Goal: Transaction & Acquisition: Purchase product/service

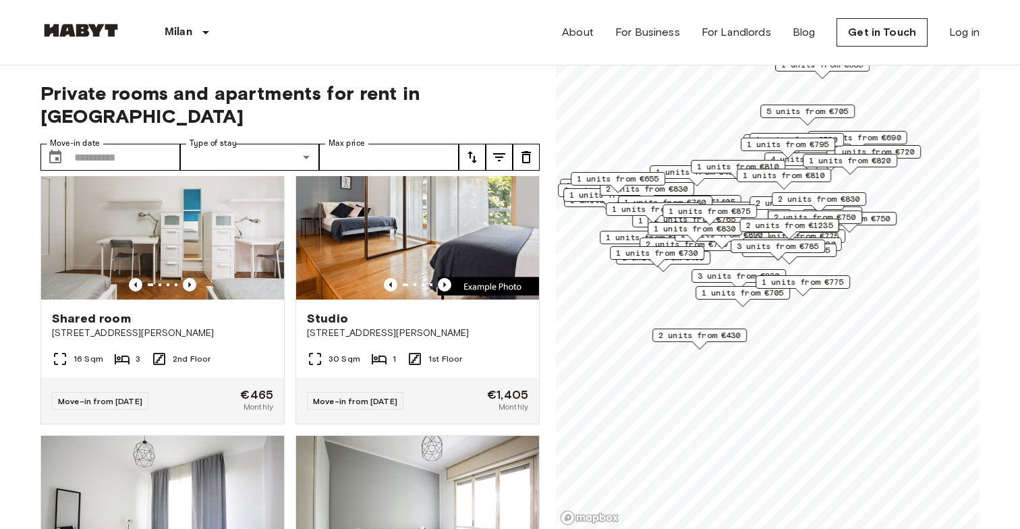
scroll to position [1842, 0]
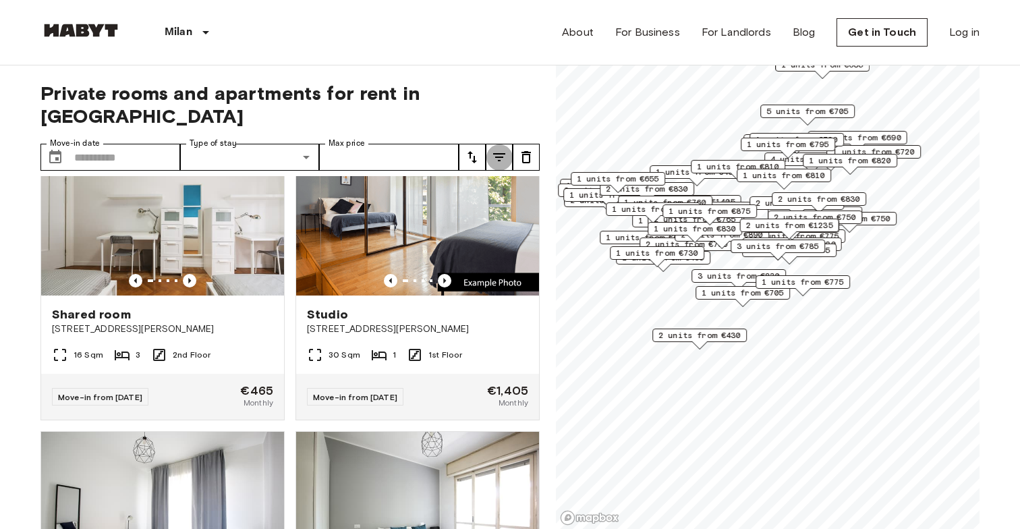
click at [496, 149] on icon "tune" at bounding box center [499, 157] width 16 height 16
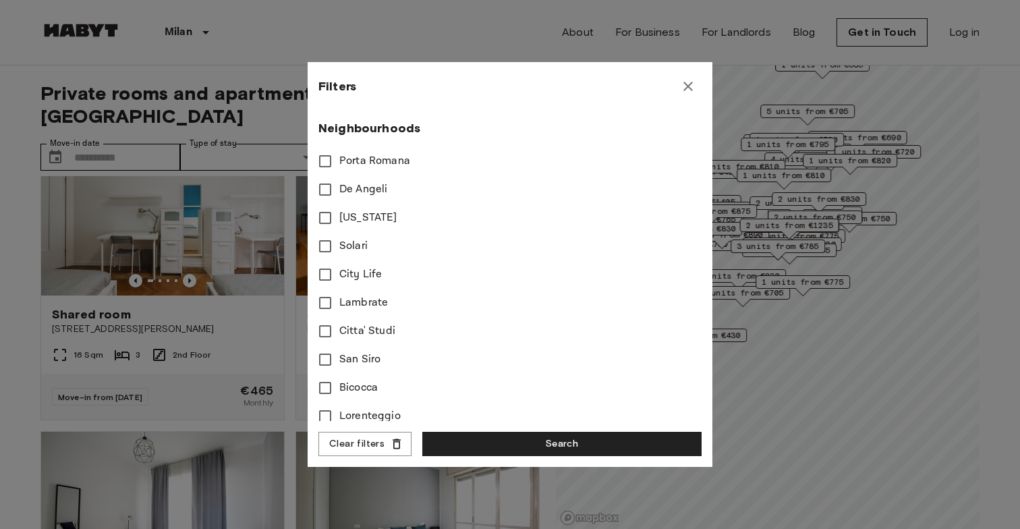
scroll to position [370, 0]
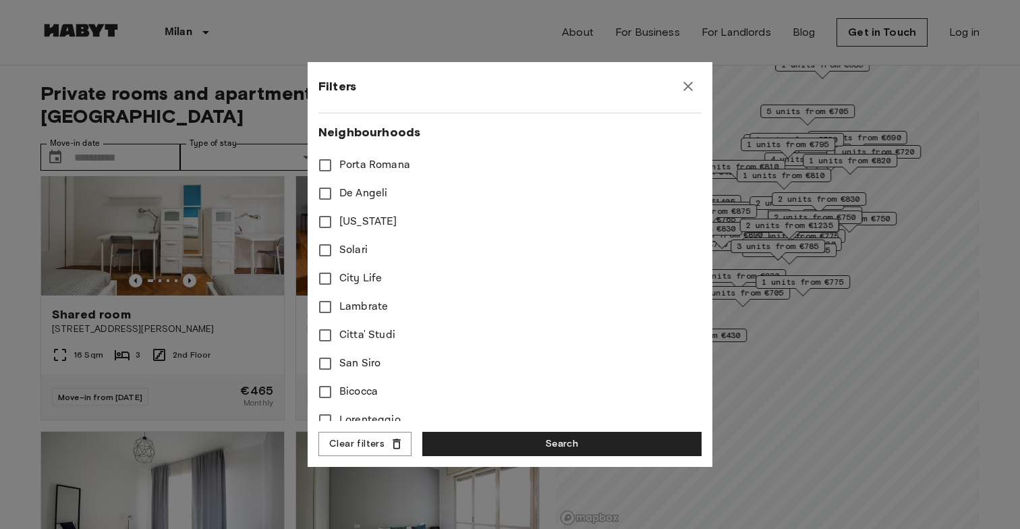
click at [395, 169] on span "Porta Romana" at bounding box center [374, 165] width 71 height 16
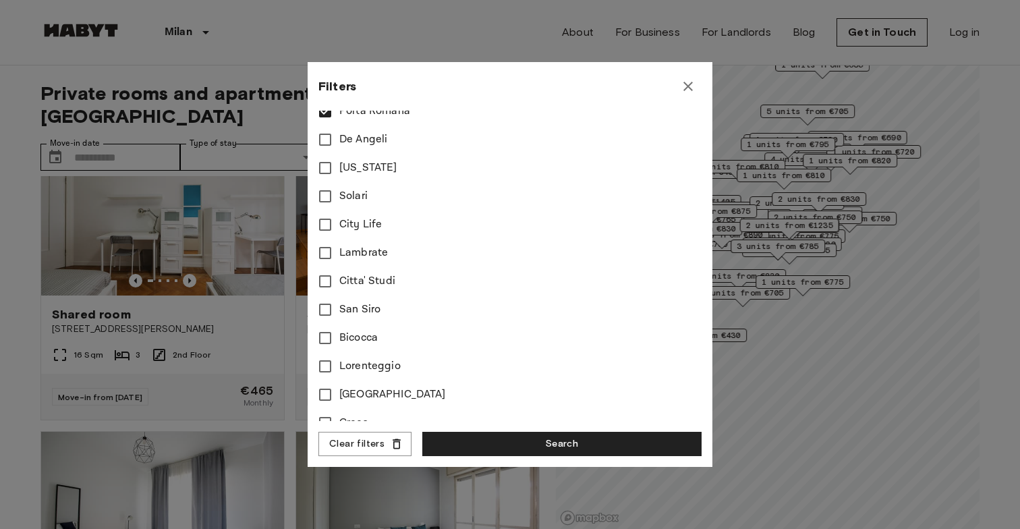
scroll to position [424, 0]
click at [349, 286] on span "Citta' Studi" at bounding box center [367, 282] width 56 height 16
click at [342, 340] on span "[GEOGRAPHIC_DATA]" at bounding box center [392, 337] width 107 height 16
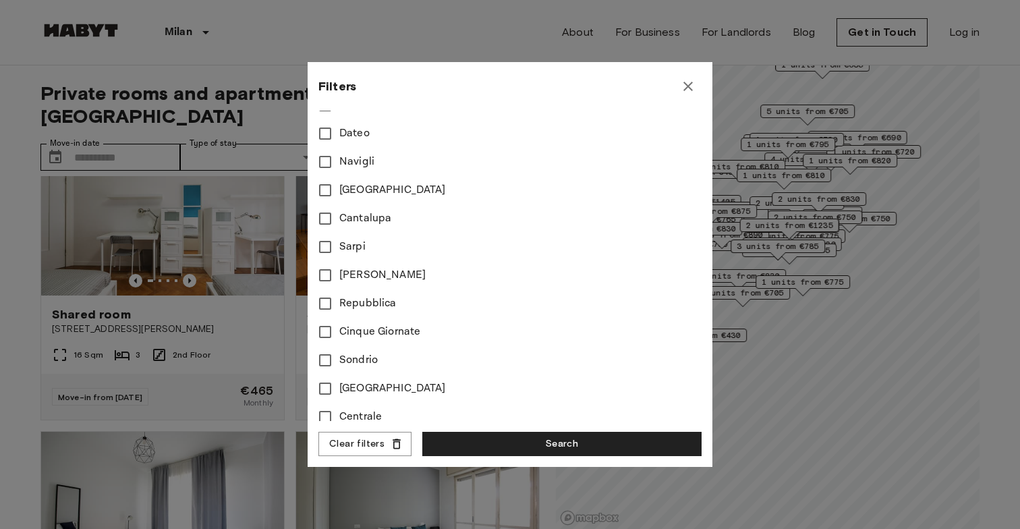
scroll to position [780, 0]
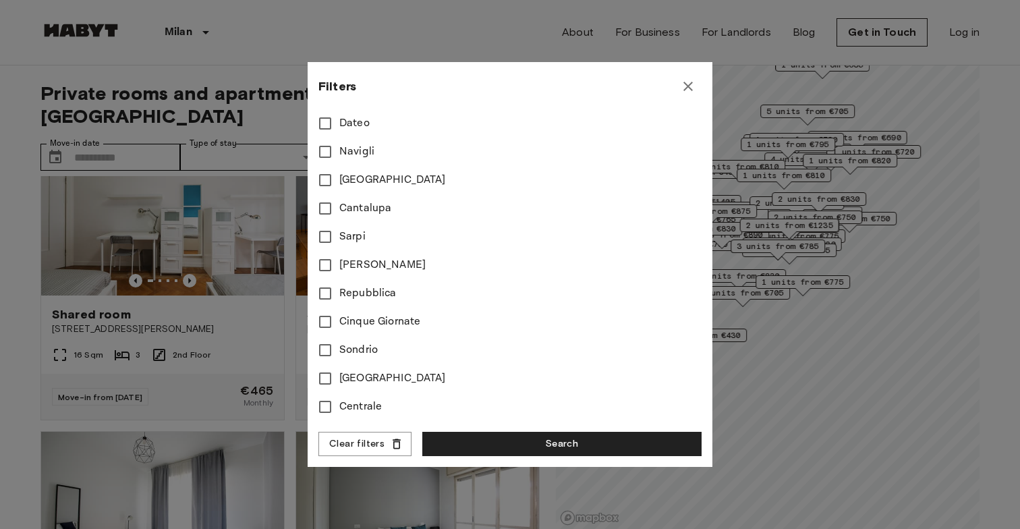
click at [355, 180] on span "[GEOGRAPHIC_DATA]" at bounding box center [392, 180] width 107 height 16
type input "****"
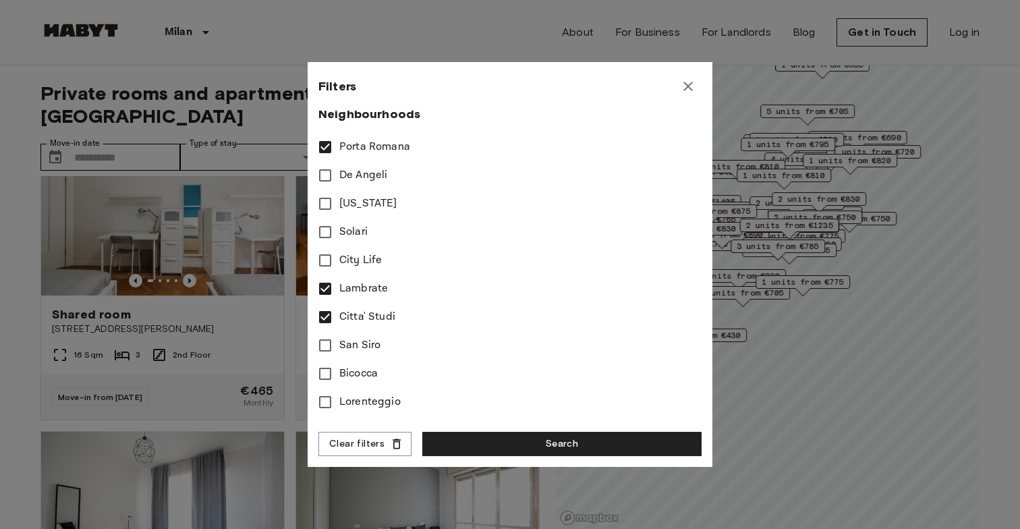
scroll to position [375, 0]
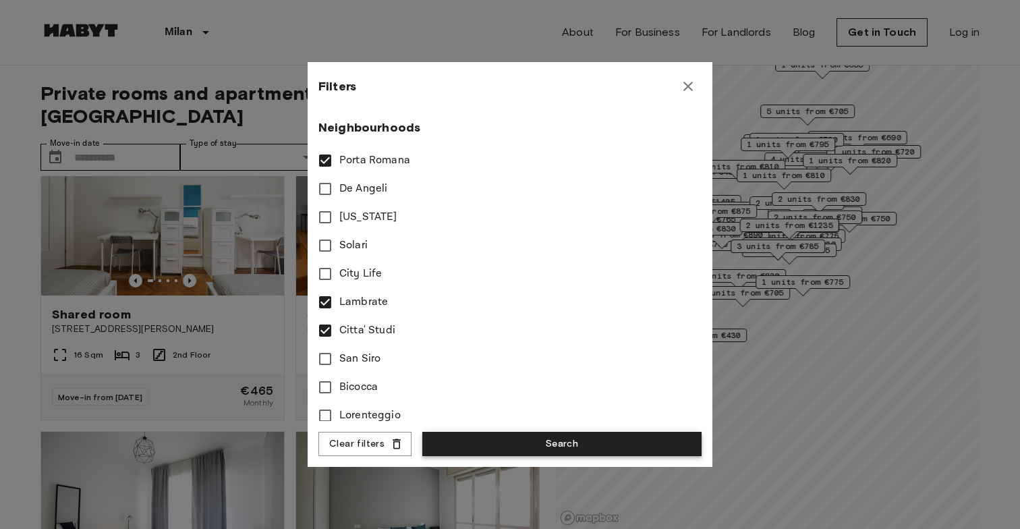
click at [482, 441] on button "Search" at bounding box center [561, 444] width 279 height 25
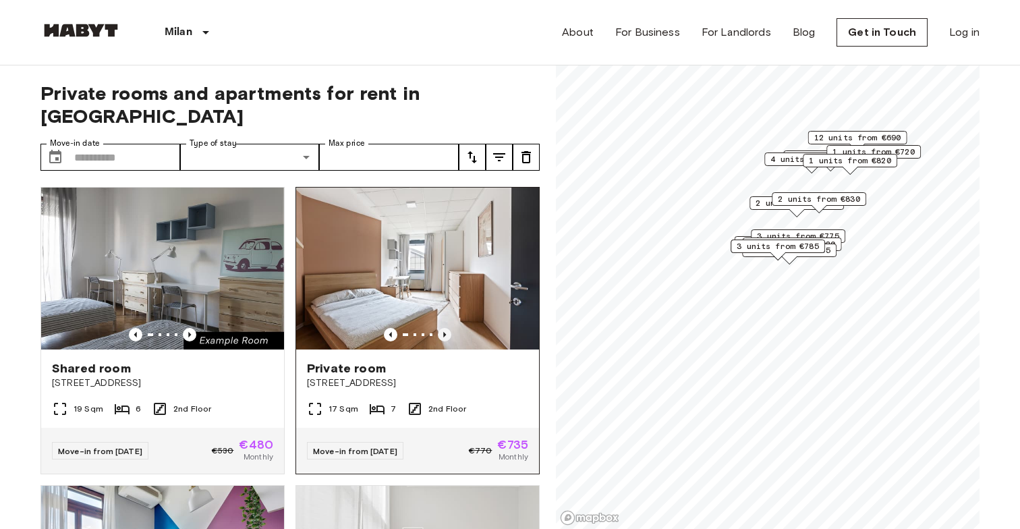
click at [447, 328] on icon "Previous image" at bounding box center [444, 334] width 13 height 13
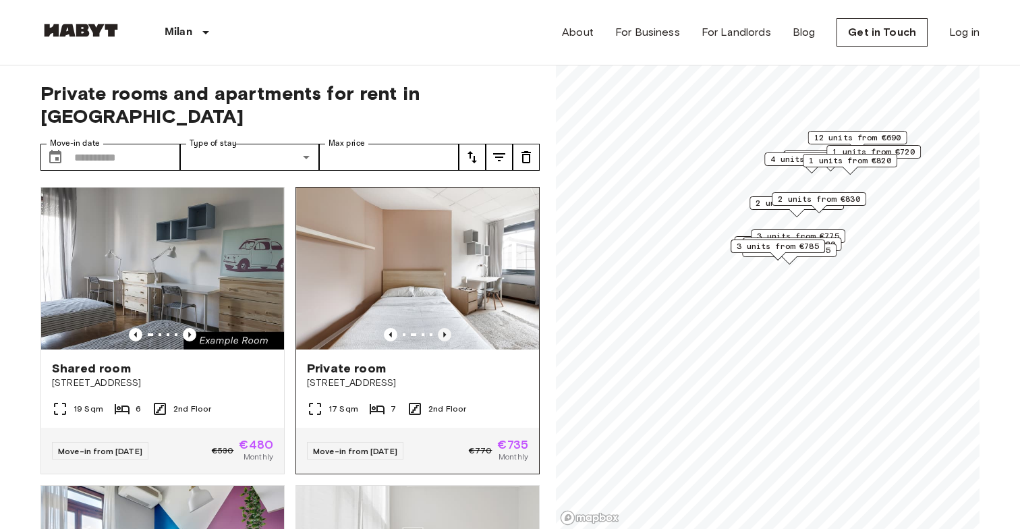
click at [447, 328] on icon "Previous image" at bounding box center [444, 334] width 13 height 13
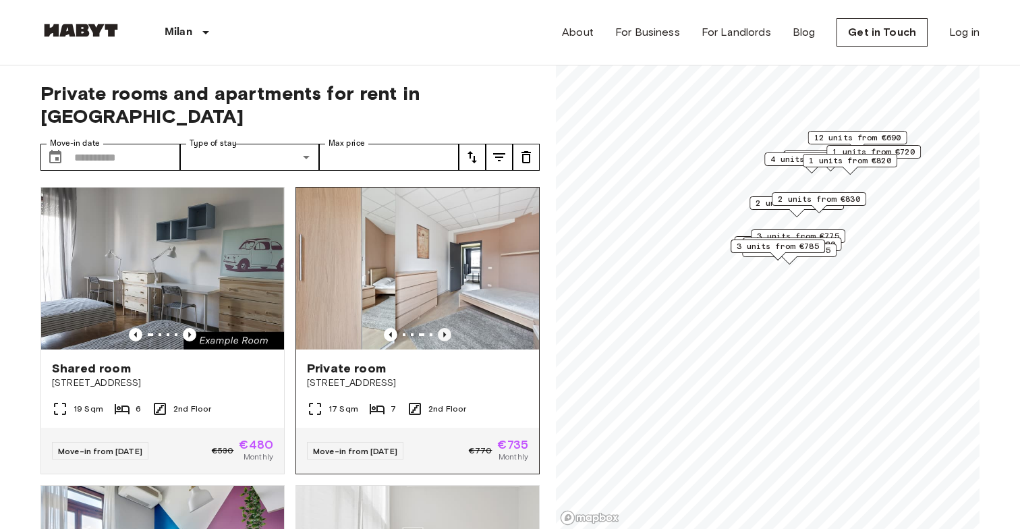
click at [447, 328] on icon "Previous image" at bounding box center [444, 334] width 13 height 13
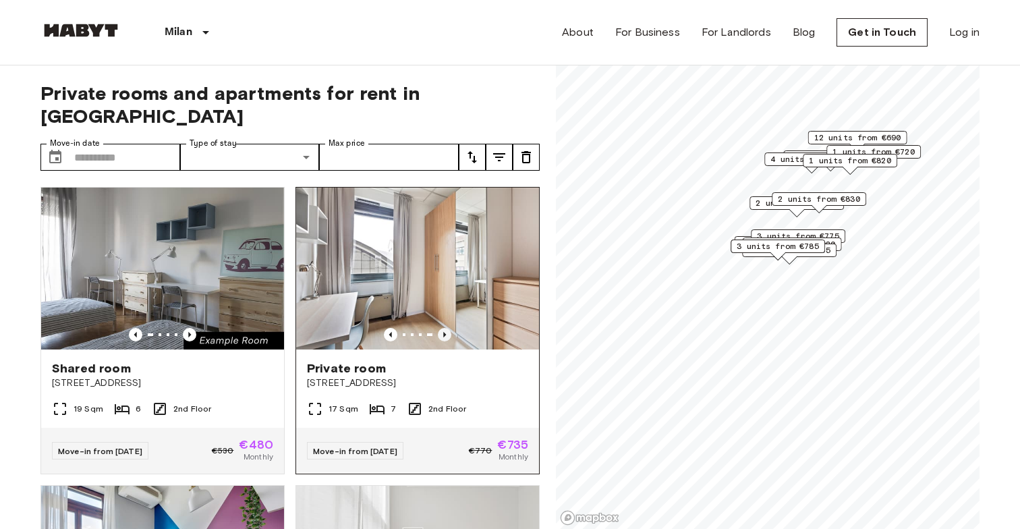
click at [447, 328] on icon "Previous image" at bounding box center [444, 334] width 13 height 13
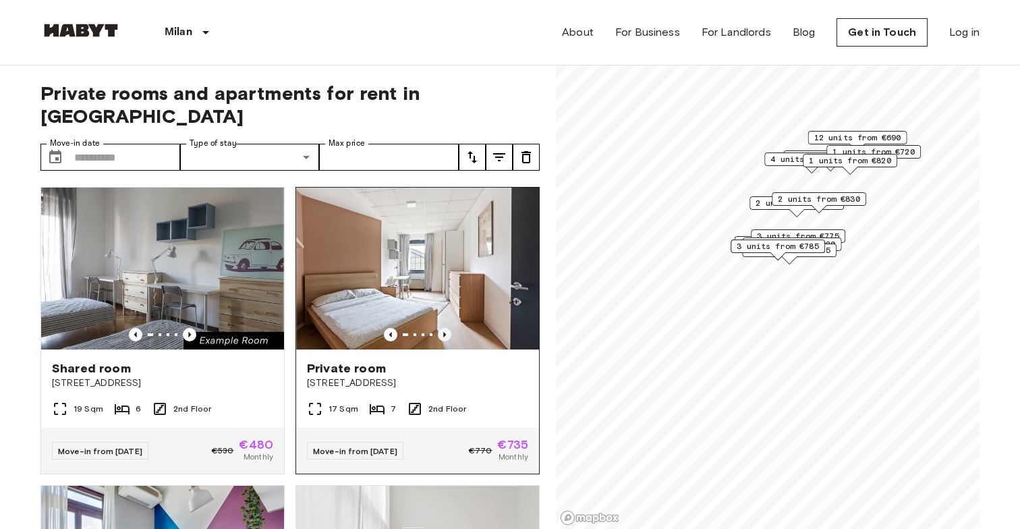
click at [447, 328] on icon "Previous image" at bounding box center [444, 334] width 13 height 13
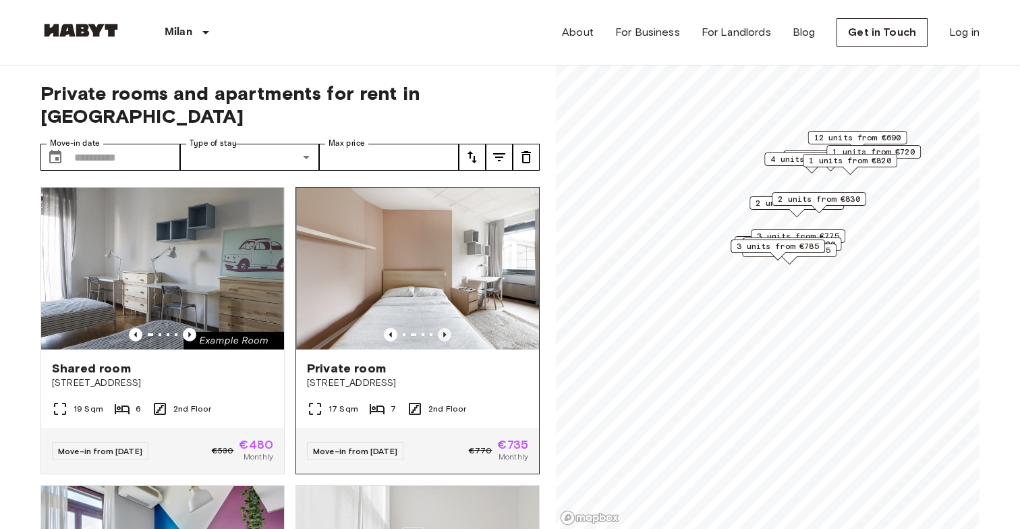
click at [447, 328] on icon "Previous image" at bounding box center [444, 334] width 13 height 13
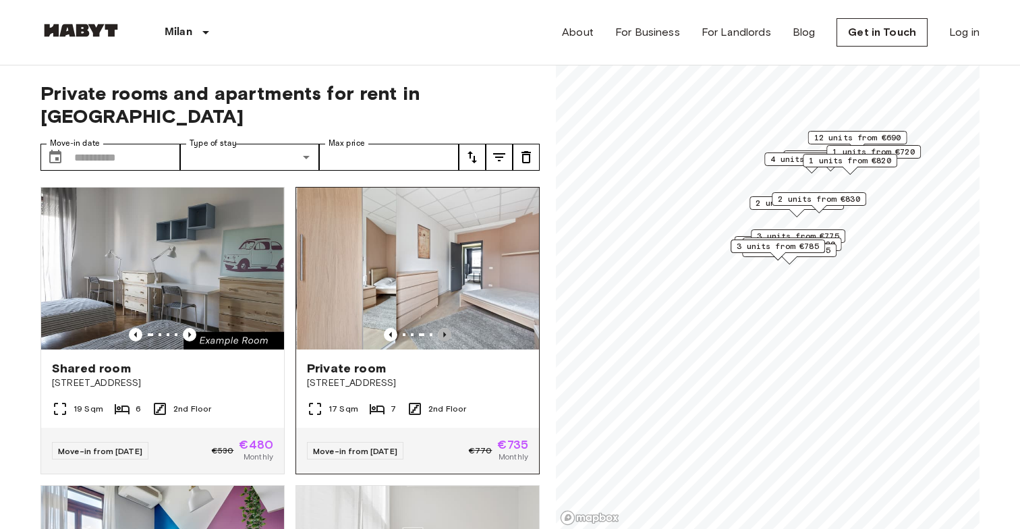
click at [447, 328] on icon "Previous image" at bounding box center [444, 334] width 13 height 13
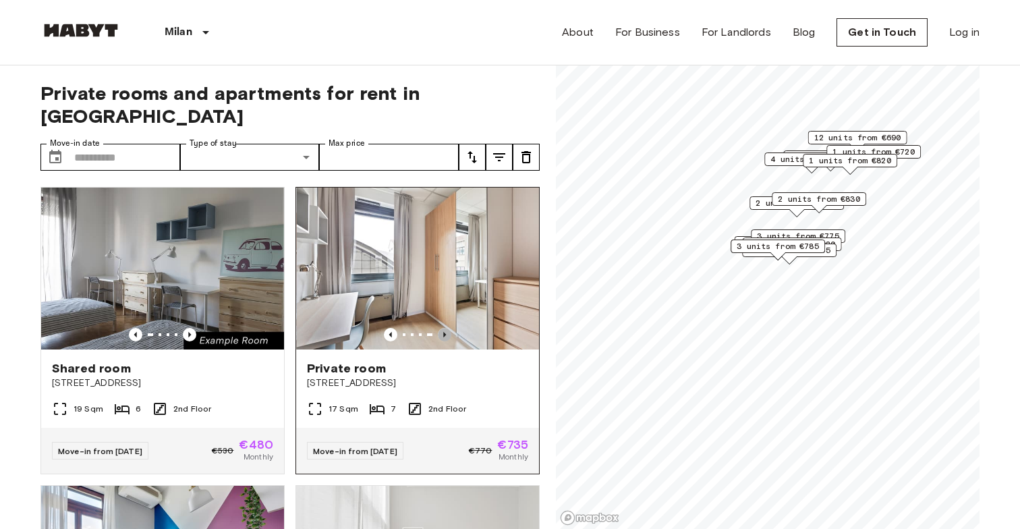
click at [447, 328] on icon "Previous image" at bounding box center [444, 334] width 13 height 13
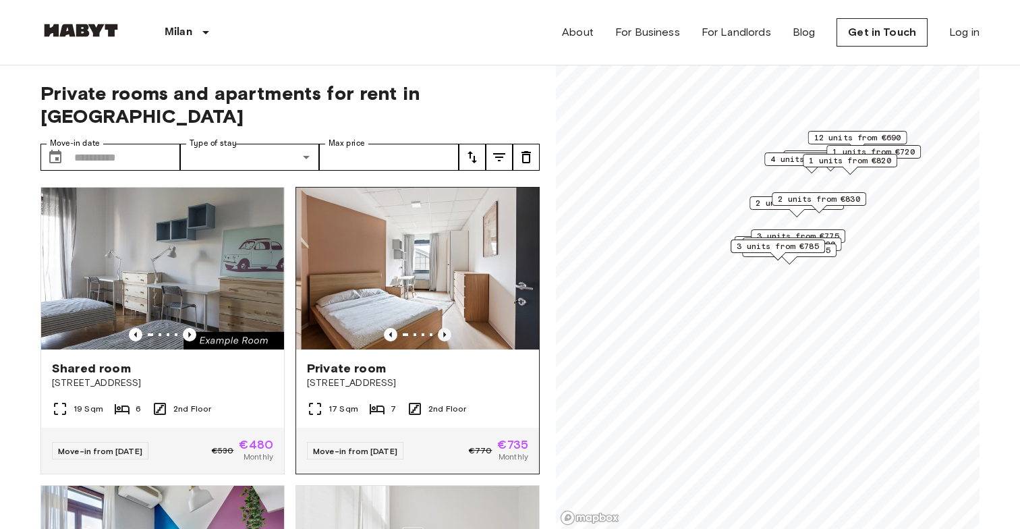
click at [447, 328] on icon "Previous image" at bounding box center [444, 334] width 13 height 13
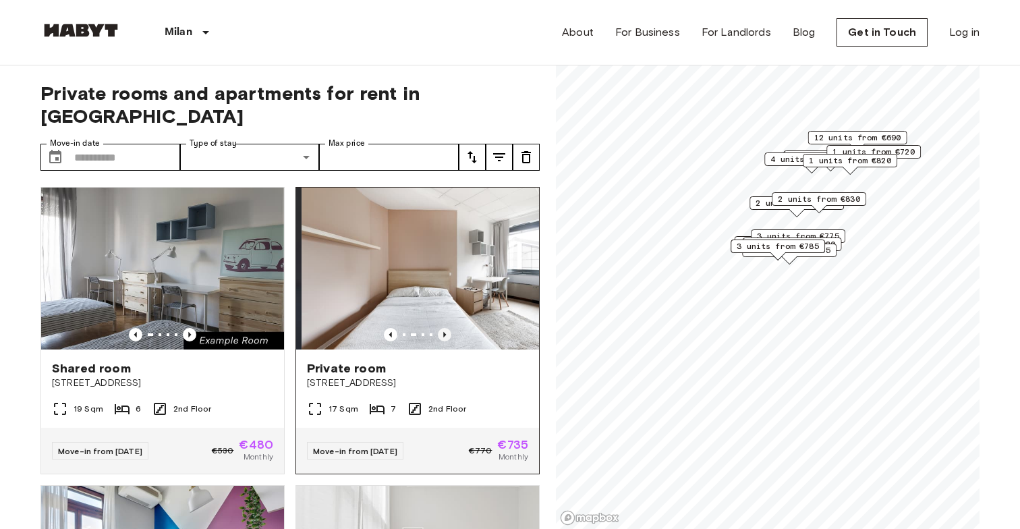
click at [447, 328] on icon "Previous image" at bounding box center [444, 334] width 13 height 13
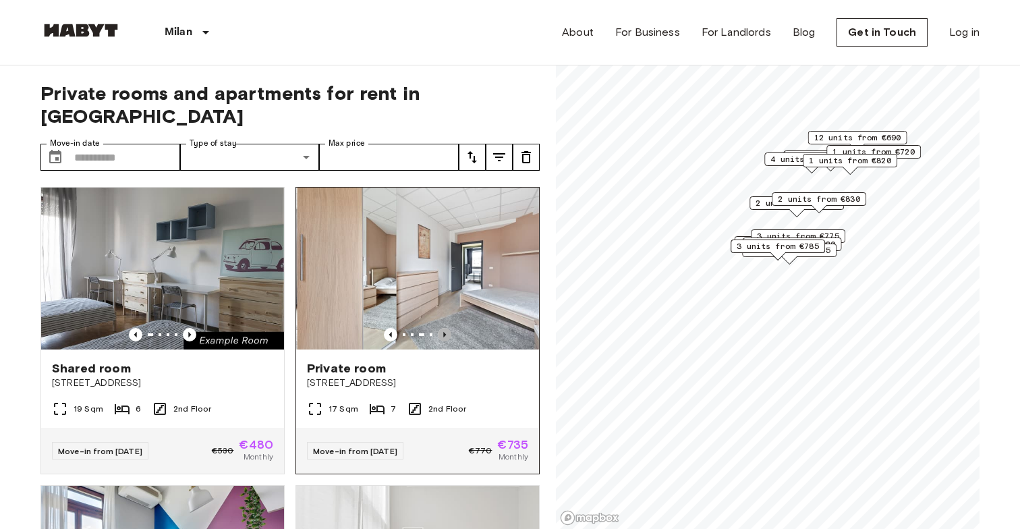
click at [447, 328] on icon "Previous image" at bounding box center [444, 334] width 13 height 13
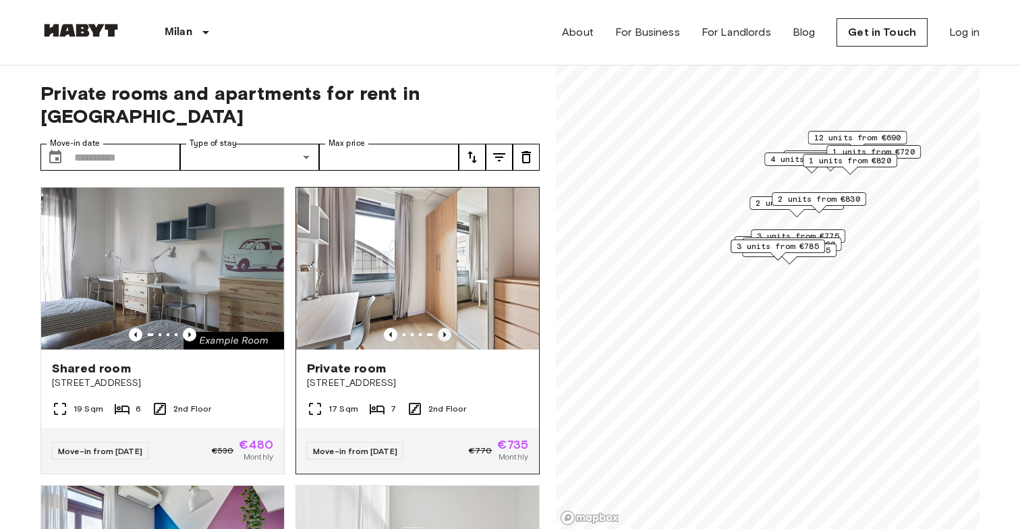
click at [447, 328] on icon "Previous image" at bounding box center [444, 334] width 13 height 13
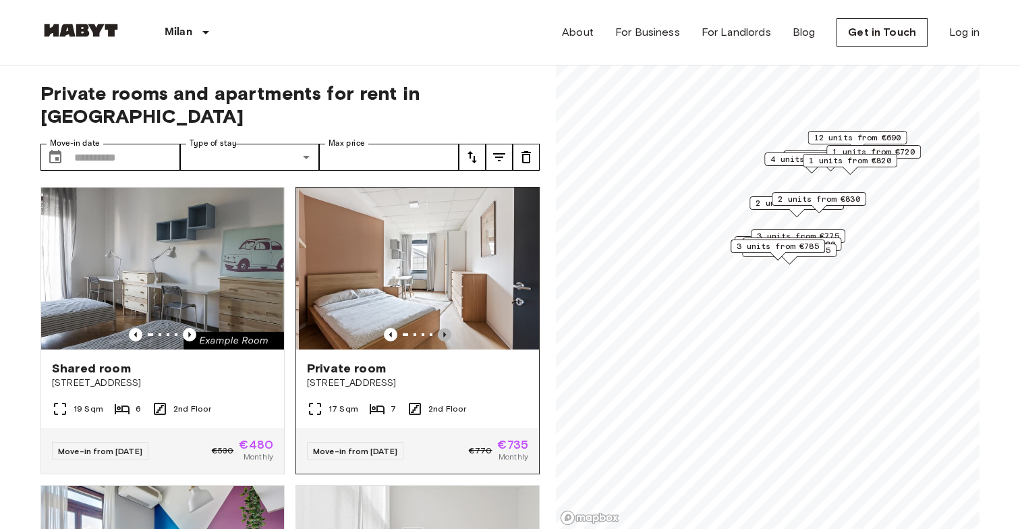
click at [447, 328] on icon "Previous image" at bounding box center [444, 334] width 13 height 13
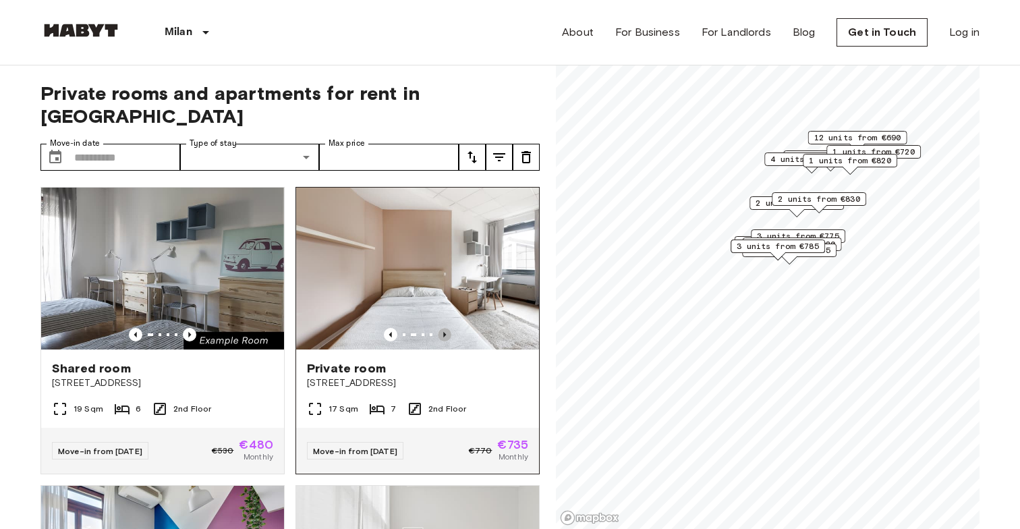
click at [447, 328] on icon "Previous image" at bounding box center [444, 334] width 13 height 13
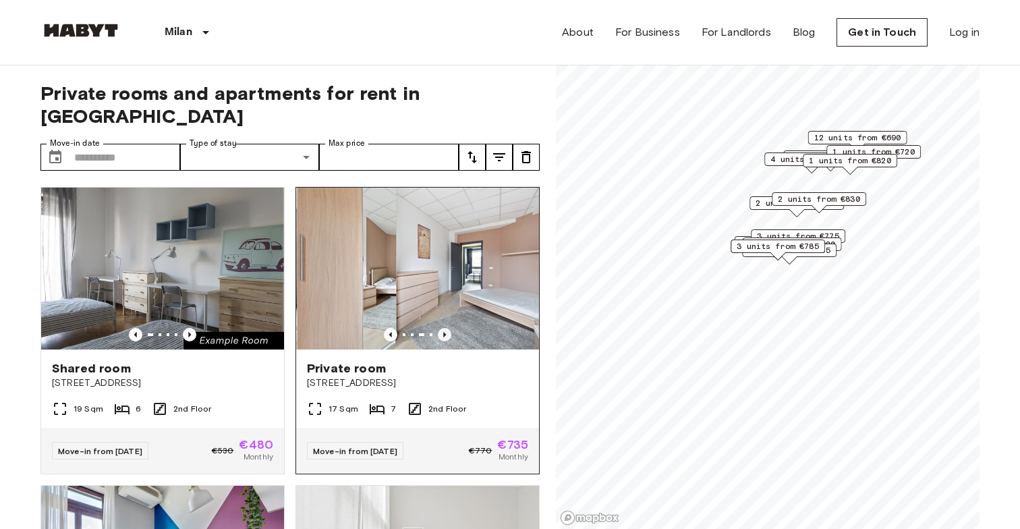
click at [447, 328] on icon "Previous image" at bounding box center [444, 334] width 13 height 13
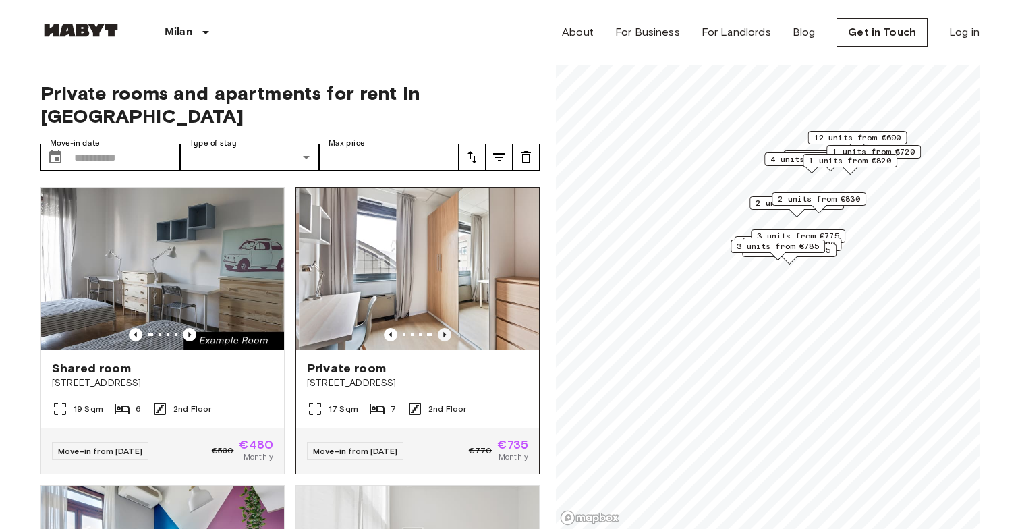
click at [447, 328] on icon "Previous image" at bounding box center [444, 334] width 13 height 13
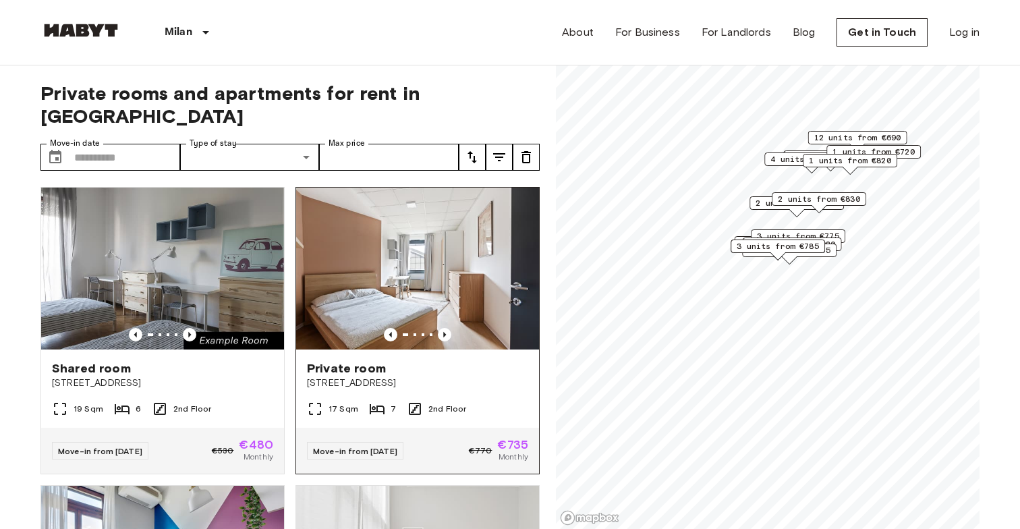
click at [488, 376] on span "[STREET_ADDRESS]" at bounding box center [417, 382] width 221 height 13
click at [492, 149] on icon "tune" at bounding box center [499, 157] width 16 height 16
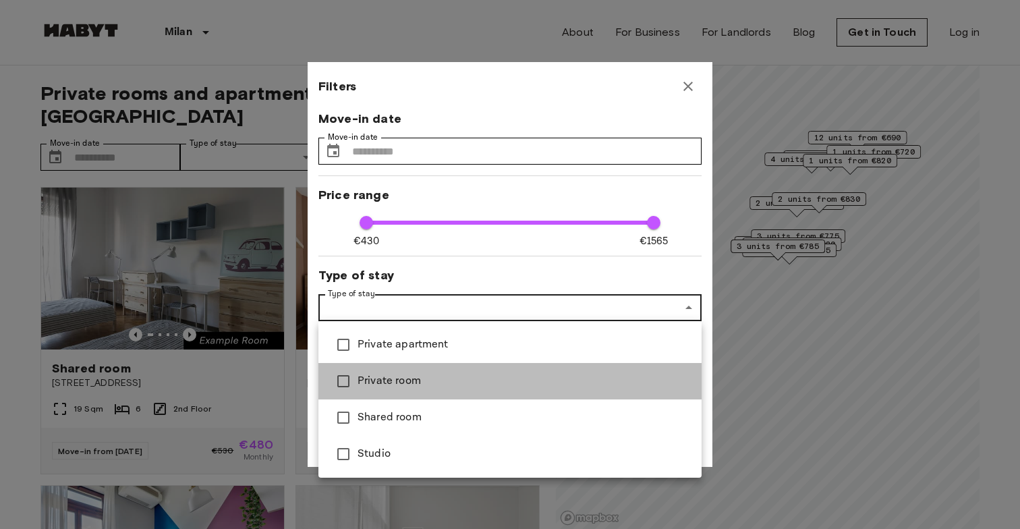
click at [400, 376] on span "Private room" at bounding box center [523, 381] width 333 height 16
type input "****"
type input "**********"
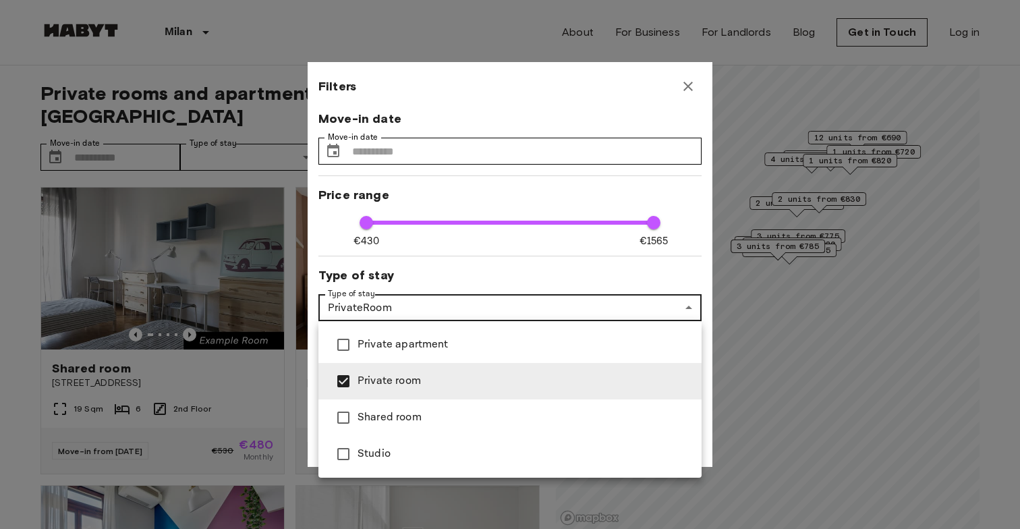
type input "****"
type input "**********"
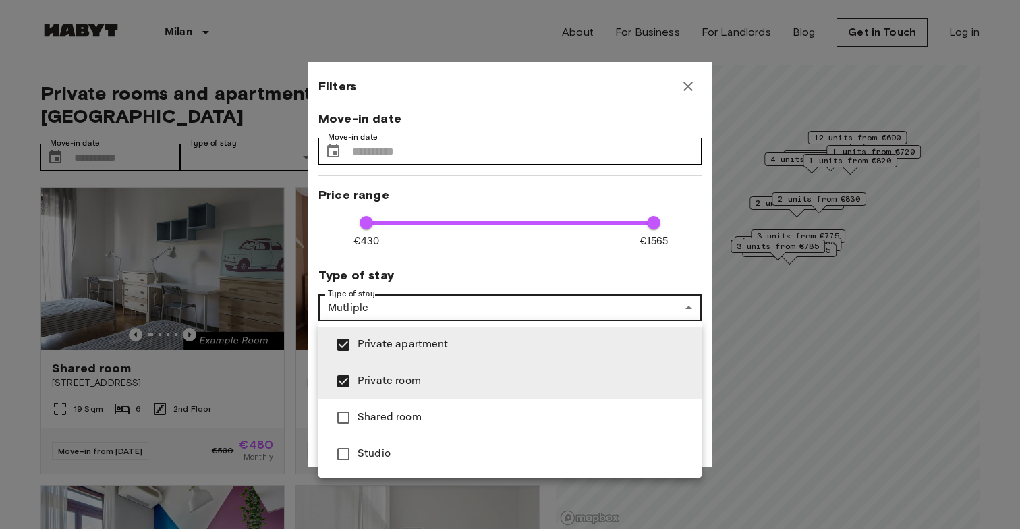
click at [367, 452] on span "Studio" at bounding box center [523, 454] width 333 height 16
type input "****"
type input "**********"
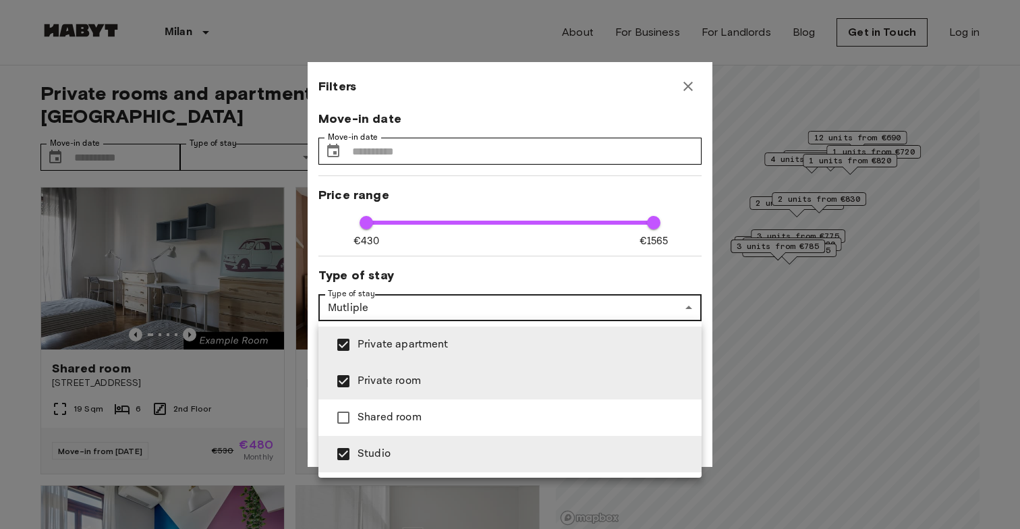
click at [442, 306] on div at bounding box center [510, 264] width 1020 height 529
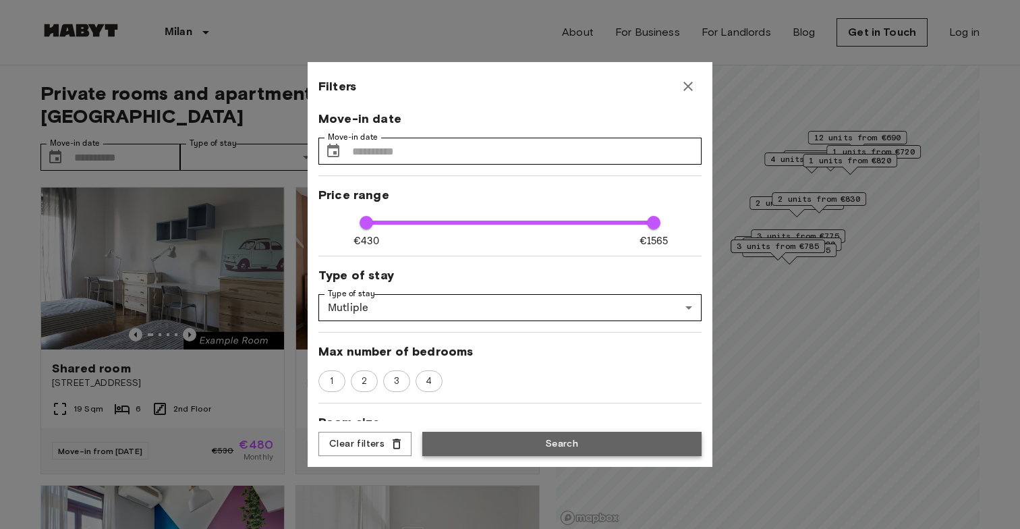
click at [459, 443] on button "Search" at bounding box center [561, 444] width 279 height 25
type input "**********"
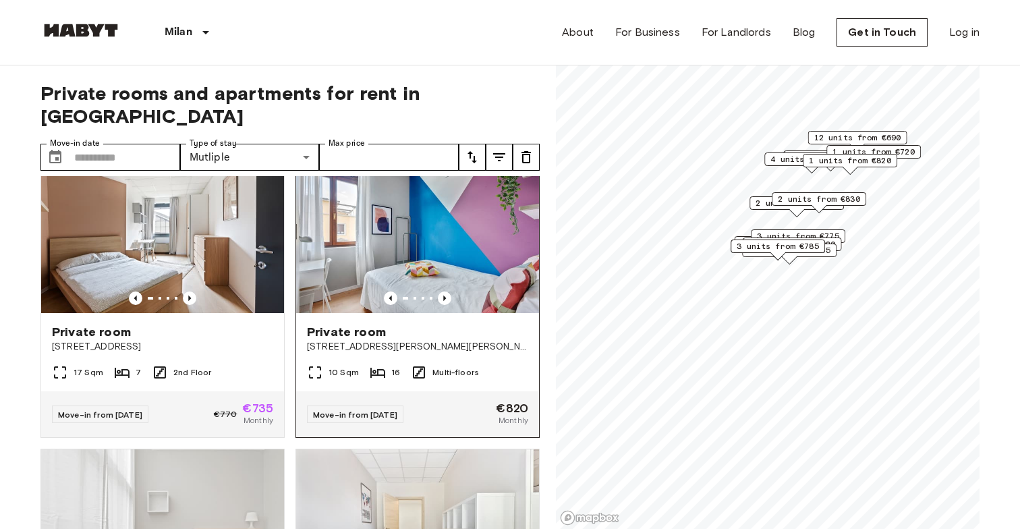
scroll to position [26, 0]
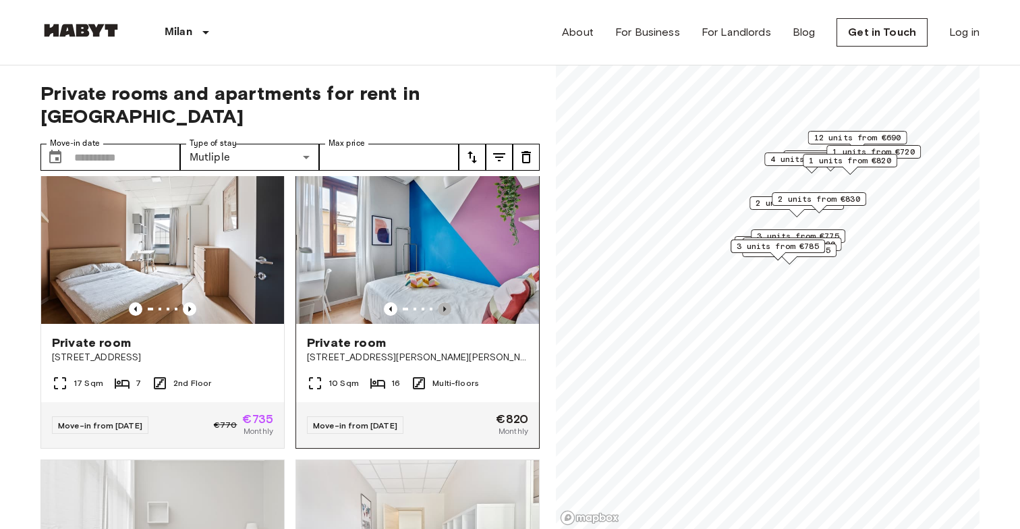
click at [446, 302] on icon "Previous image" at bounding box center [444, 308] width 13 height 13
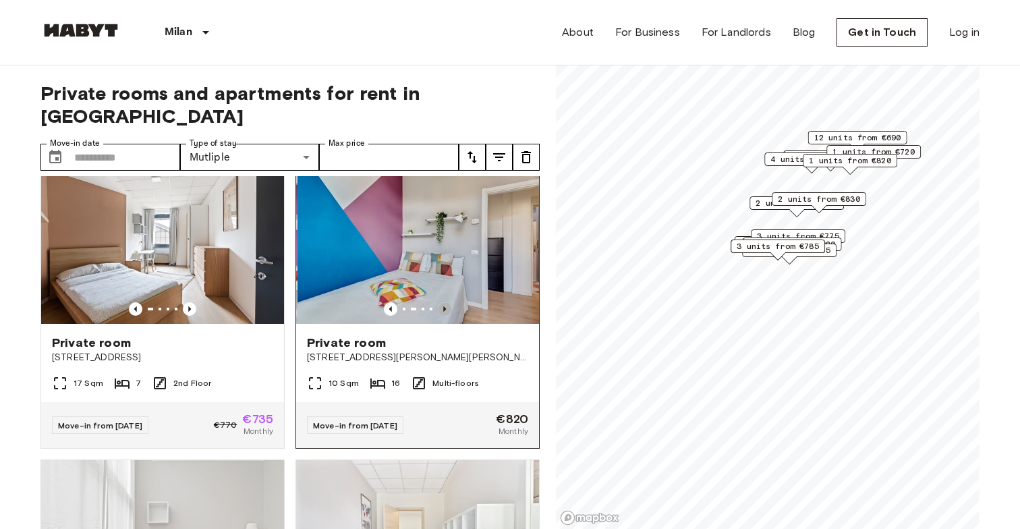
click at [446, 302] on icon "Previous image" at bounding box center [444, 308] width 13 height 13
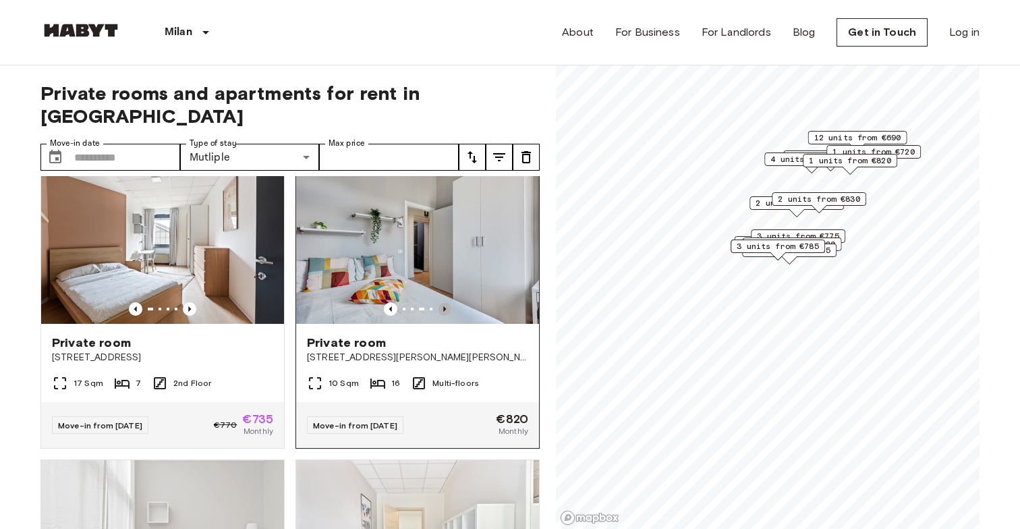
click at [446, 302] on icon "Previous image" at bounding box center [444, 308] width 13 height 13
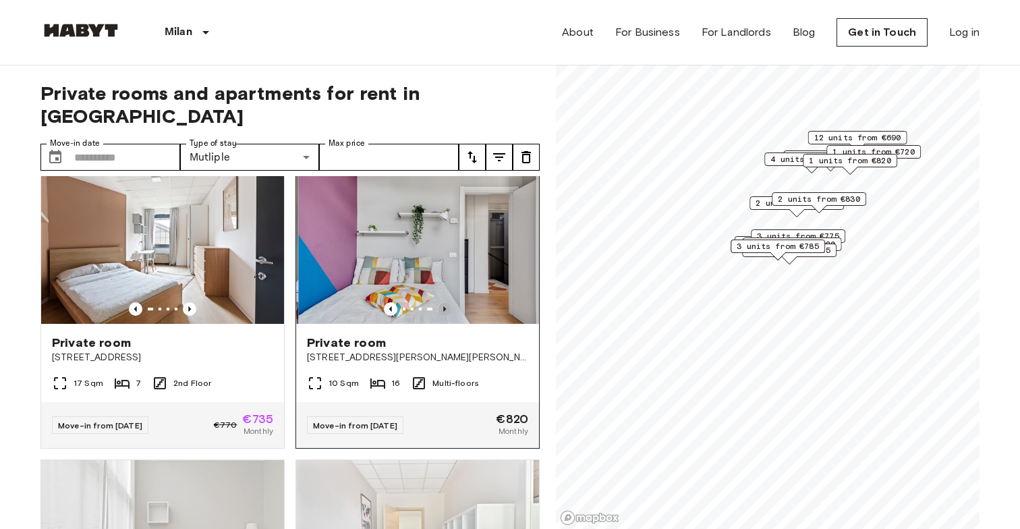
click at [446, 302] on icon "Previous image" at bounding box center [444, 308] width 13 height 13
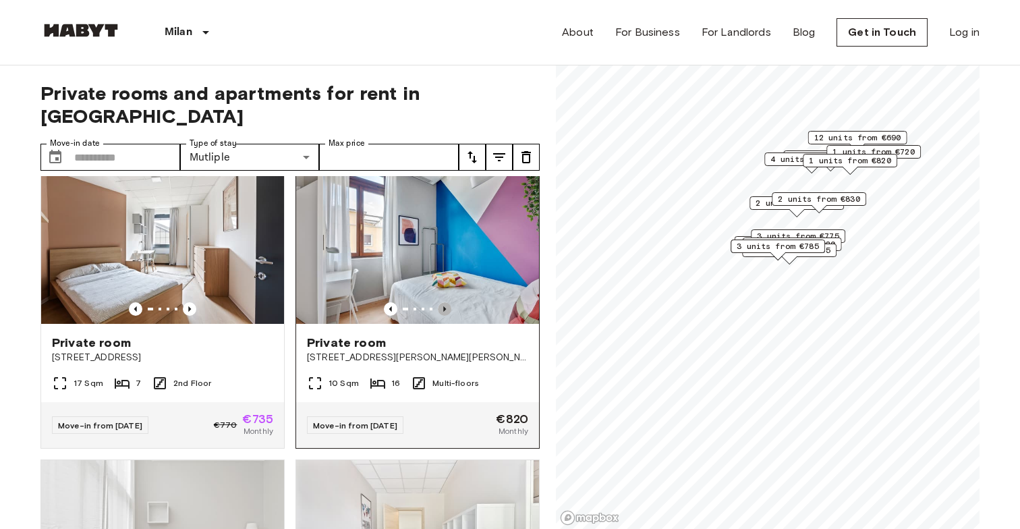
click at [446, 302] on icon "Previous image" at bounding box center [444, 308] width 13 height 13
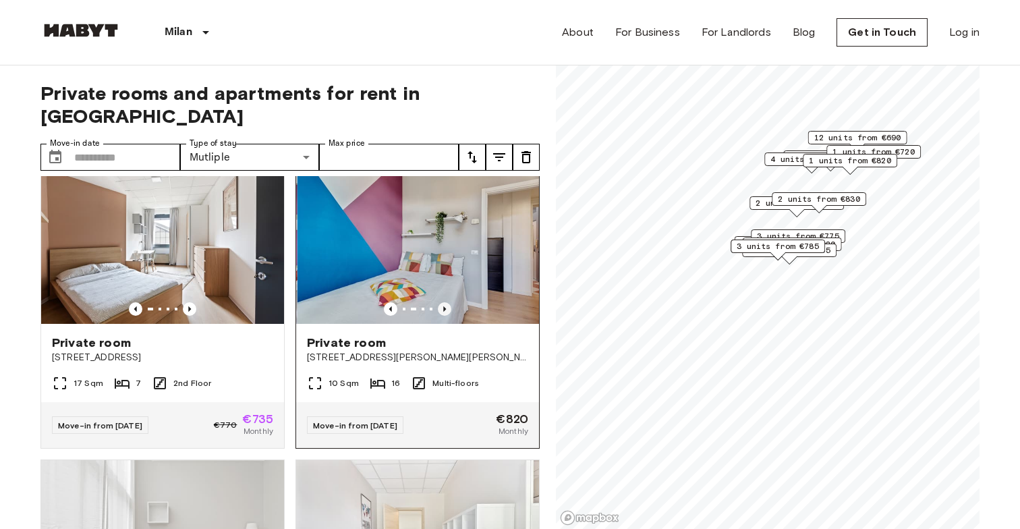
click at [446, 302] on icon "Previous image" at bounding box center [444, 308] width 13 height 13
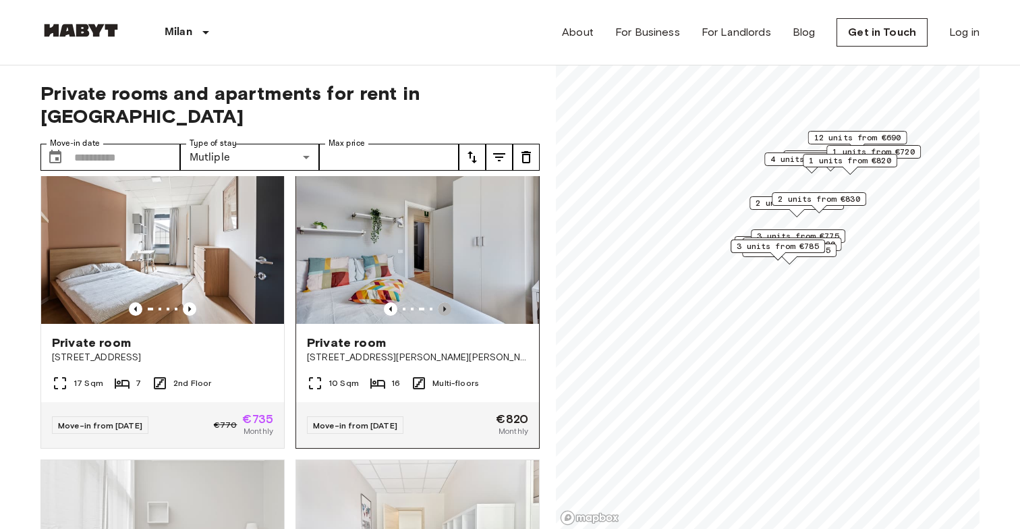
click at [446, 302] on icon "Previous image" at bounding box center [444, 308] width 13 height 13
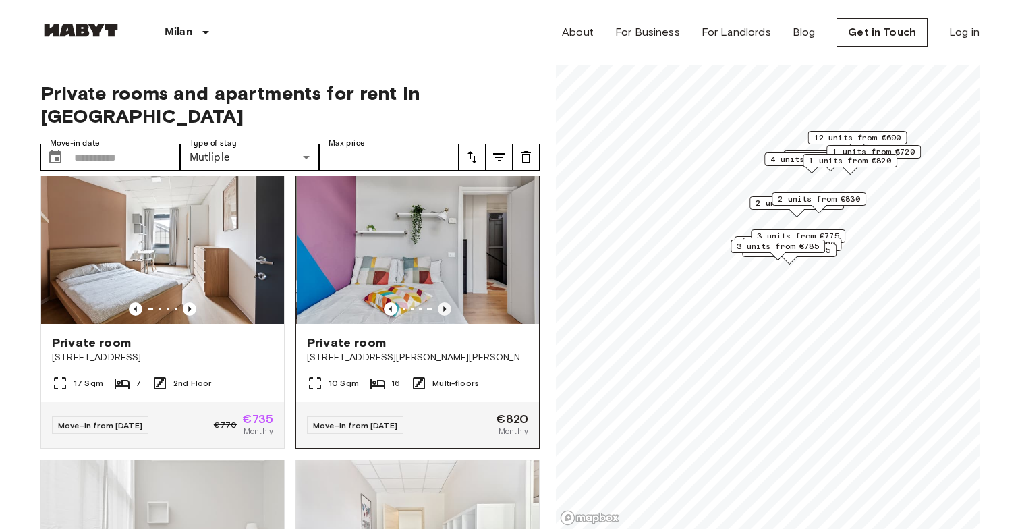
click at [446, 302] on icon "Previous image" at bounding box center [444, 308] width 13 height 13
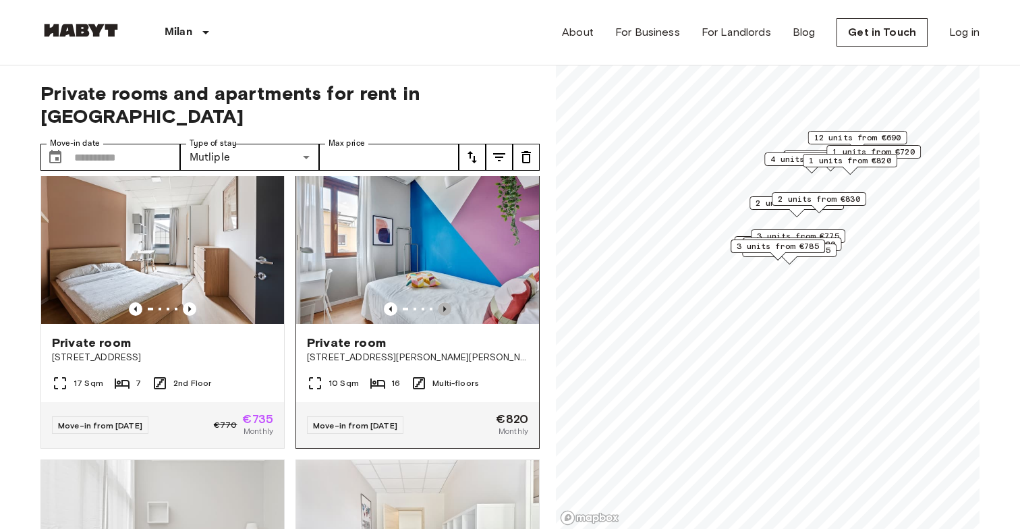
click at [446, 302] on icon "Previous image" at bounding box center [444, 308] width 13 height 13
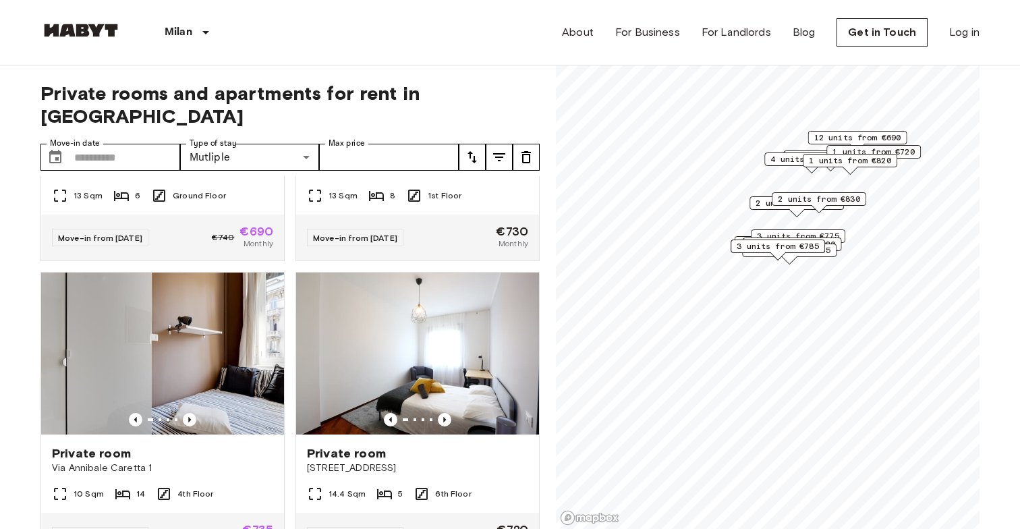
scroll to position [610, 0]
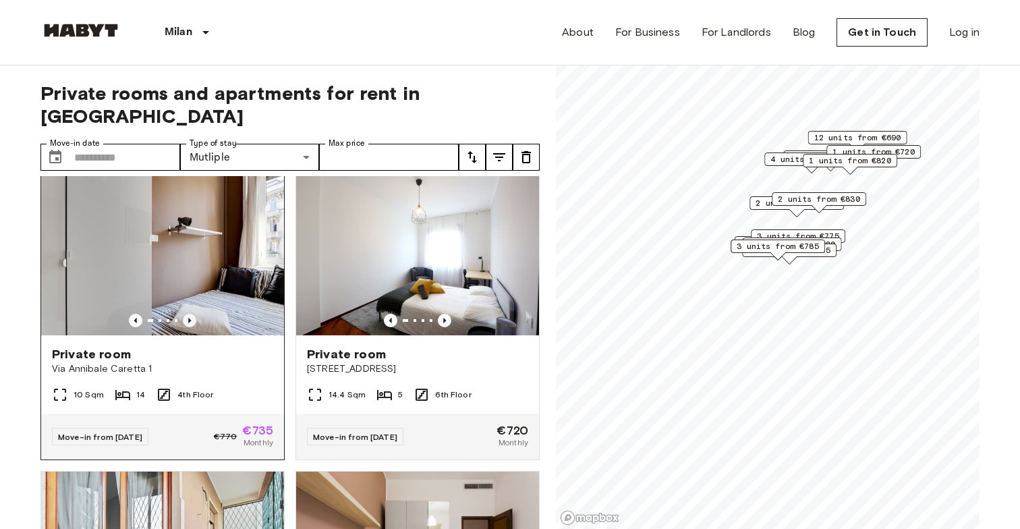
click at [190, 314] on icon "Previous image" at bounding box center [189, 320] width 13 height 13
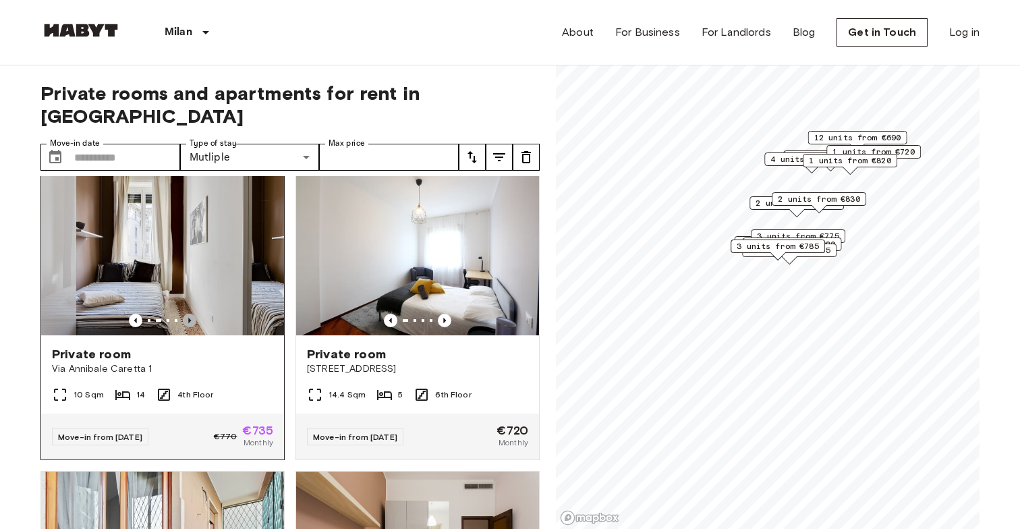
click at [190, 314] on icon "Previous image" at bounding box center [189, 320] width 13 height 13
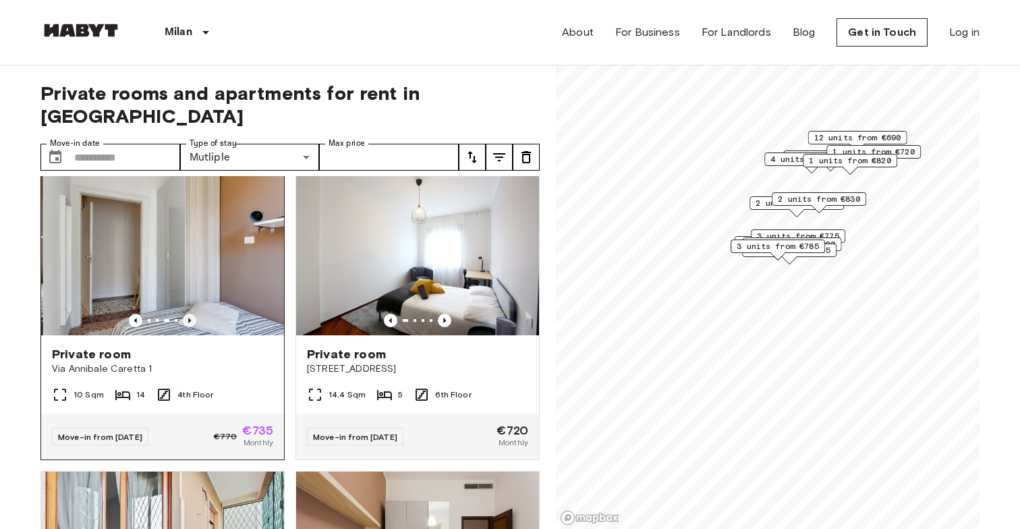
click at [190, 314] on icon "Previous image" at bounding box center [189, 320] width 13 height 13
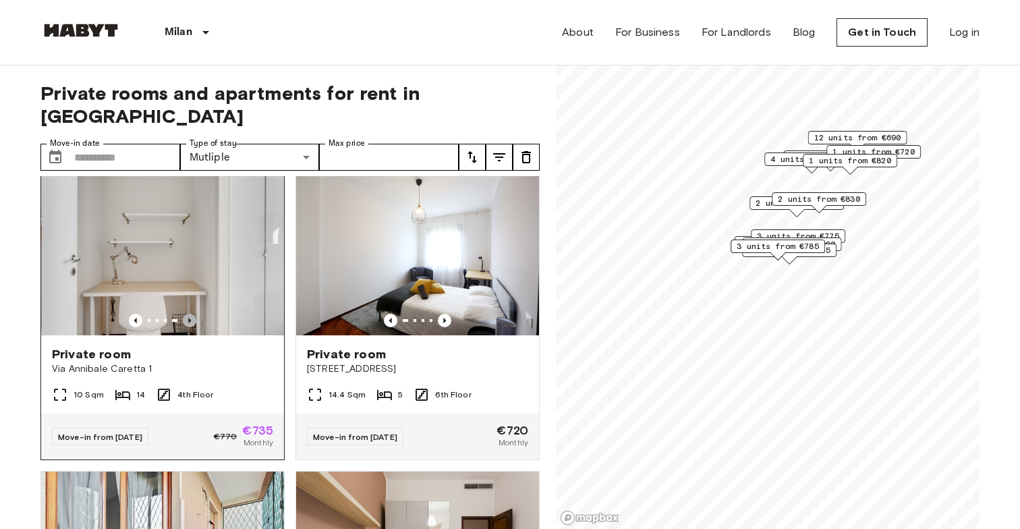
click at [190, 314] on icon "Previous image" at bounding box center [189, 320] width 13 height 13
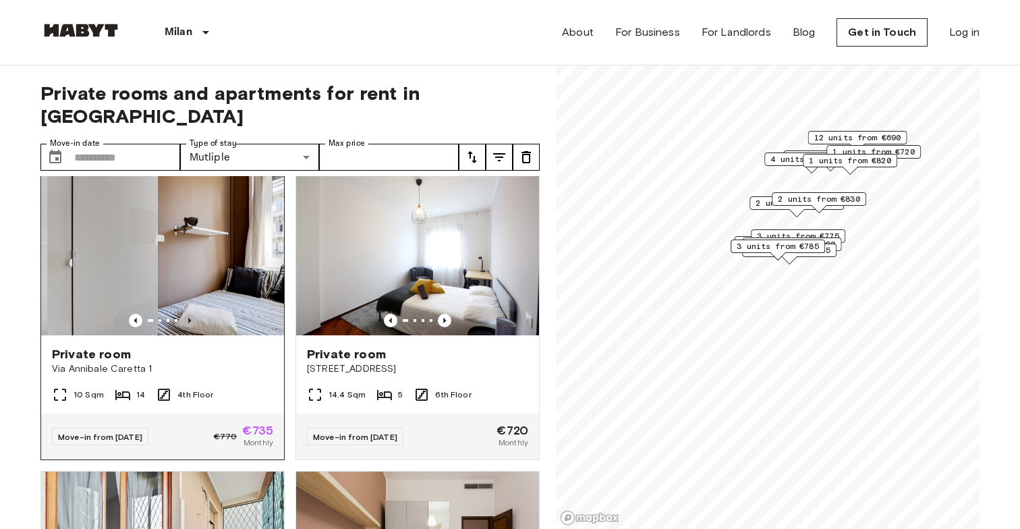
click at [190, 314] on icon "Previous image" at bounding box center [189, 320] width 13 height 13
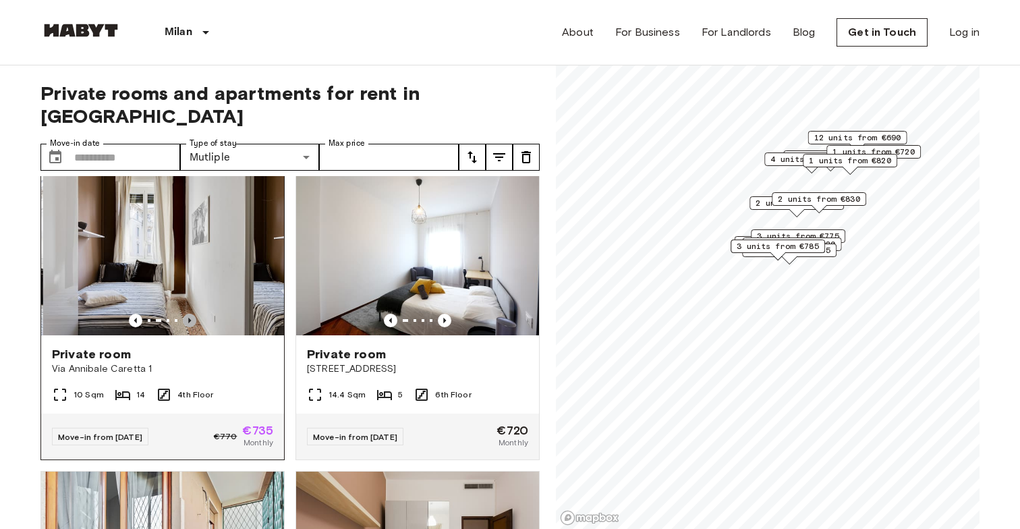
click at [190, 314] on icon "Previous image" at bounding box center [189, 320] width 13 height 13
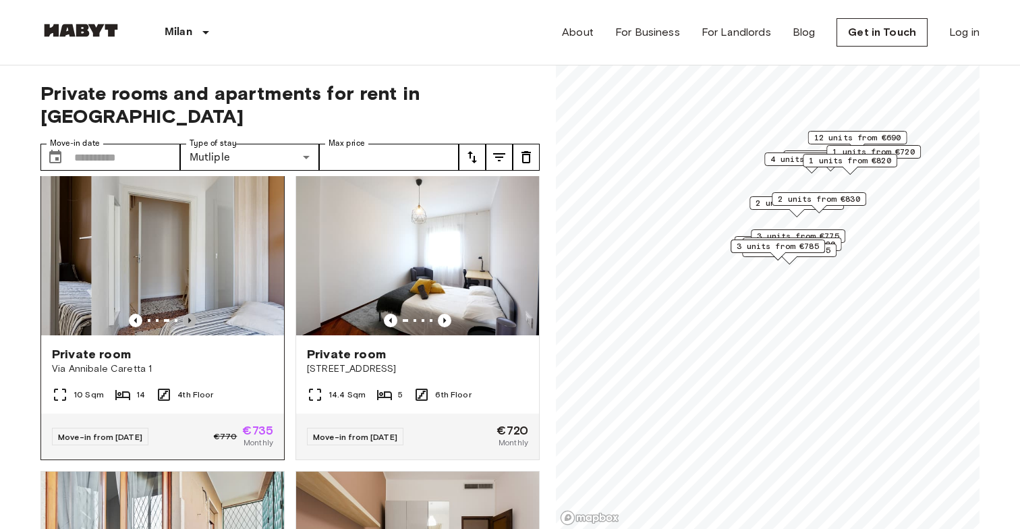
click at [190, 314] on icon "Previous image" at bounding box center [189, 320] width 13 height 13
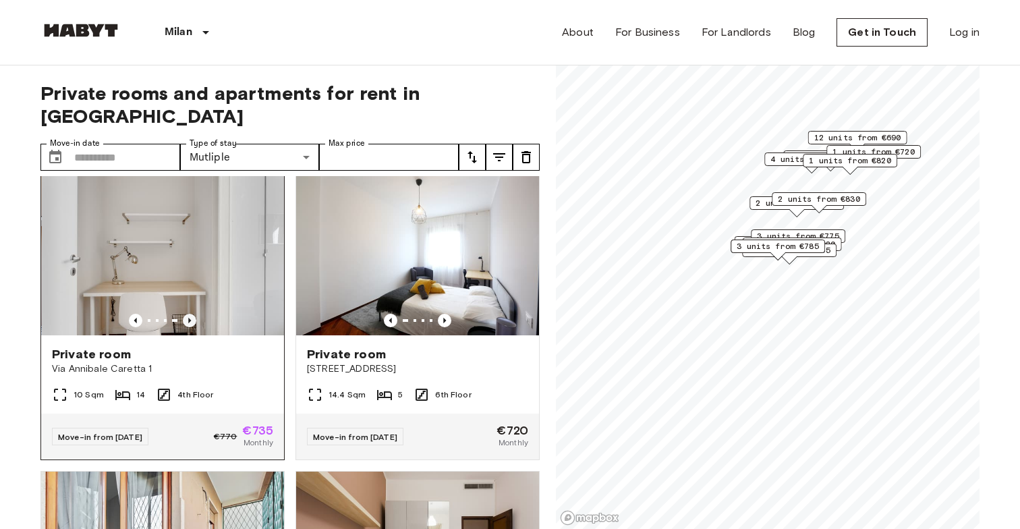
click at [190, 314] on icon "Previous image" at bounding box center [189, 320] width 13 height 13
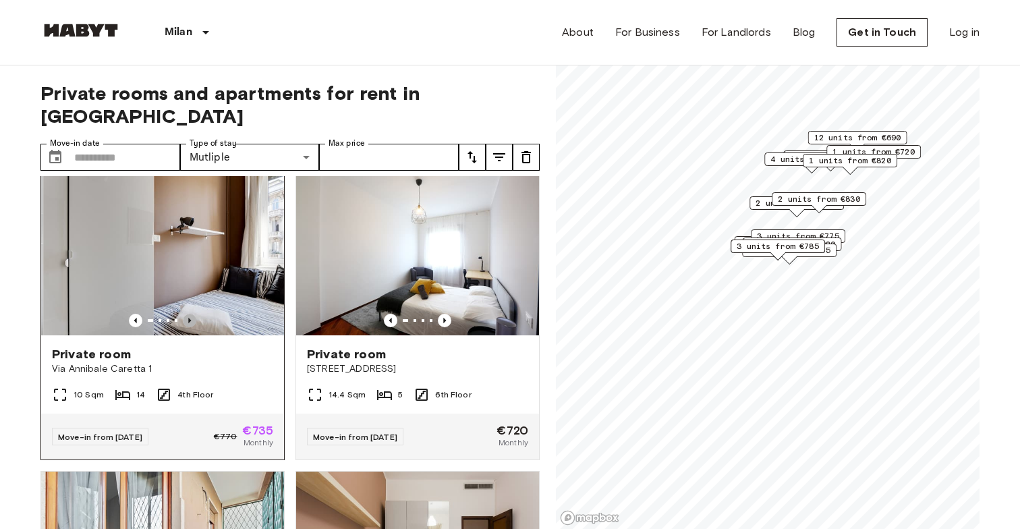
click at [190, 314] on icon "Previous image" at bounding box center [189, 320] width 13 height 13
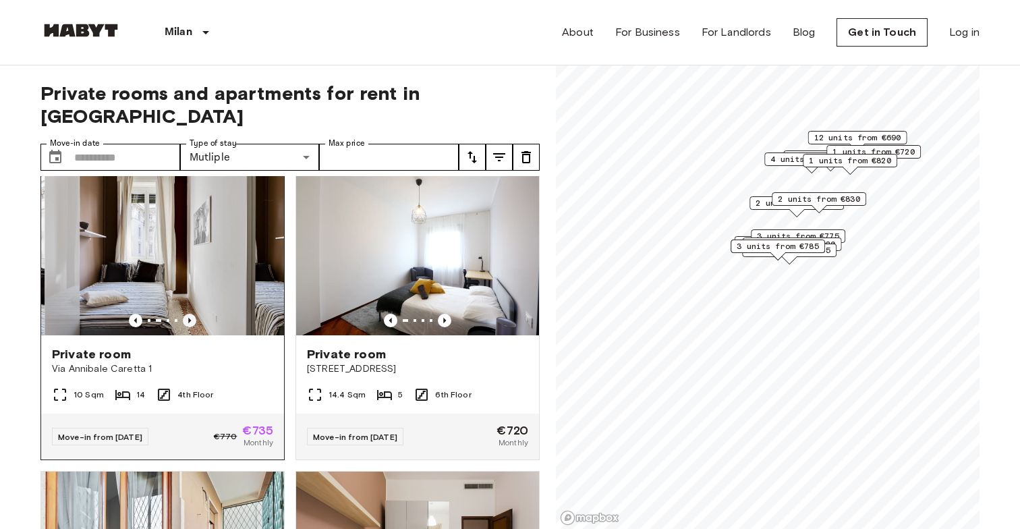
click at [190, 314] on icon "Previous image" at bounding box center [189, 320] width 13 height 13
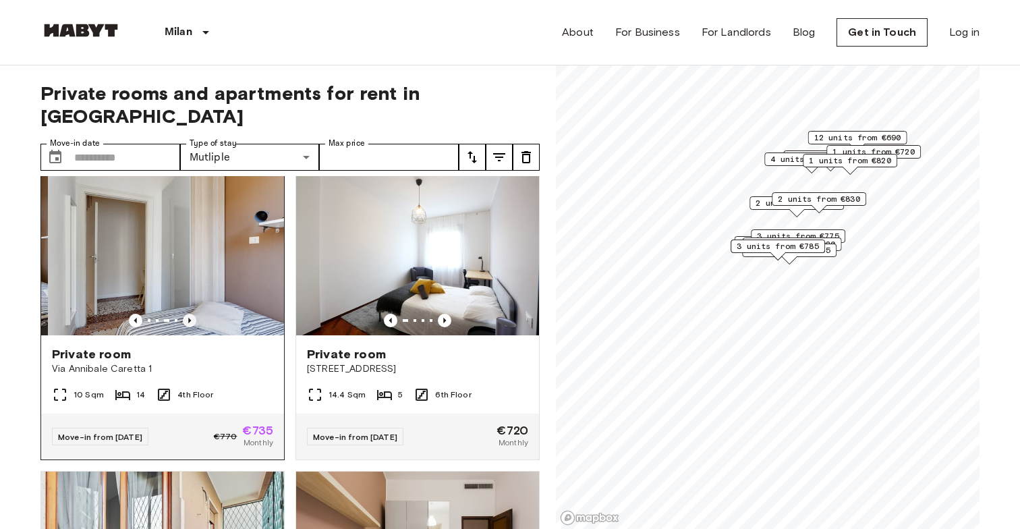
click at [190, 314] on icon "Previous image" at bounding box center [189, 320] width 13 height 13
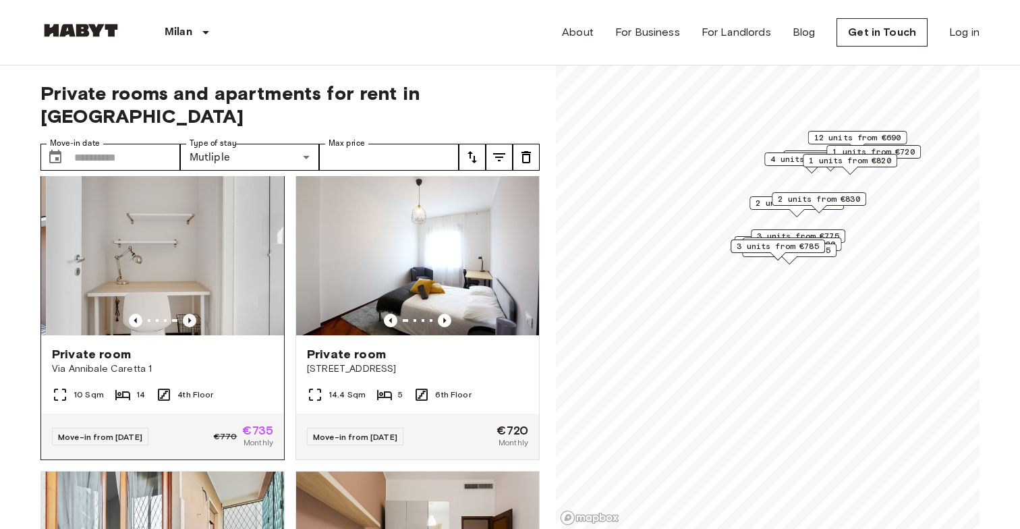
click at [191, 314] on icon "Previous image" at bounding box center [189, 320] width 13 height 13
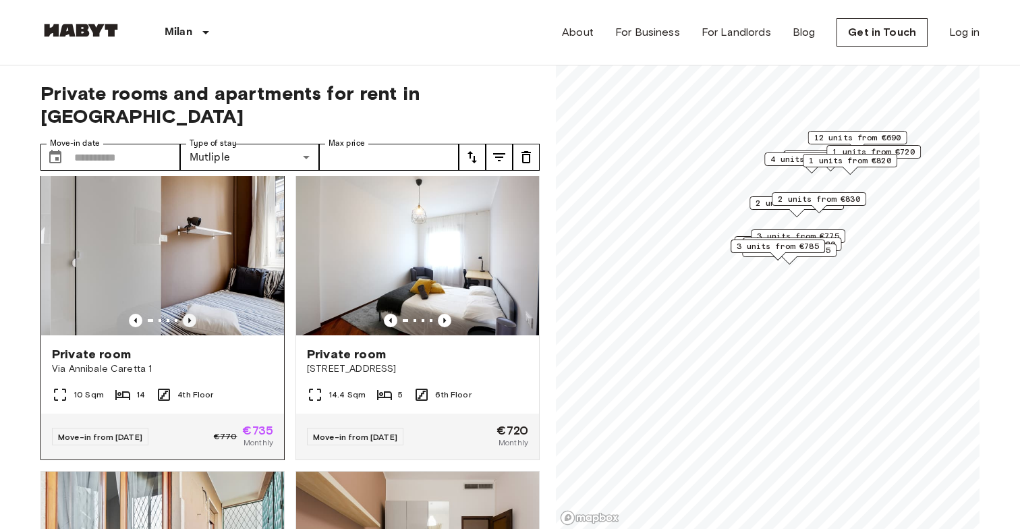
click at [191, 314] on icon "Previous image" at bounding box center [189, 320] width 13 height 13
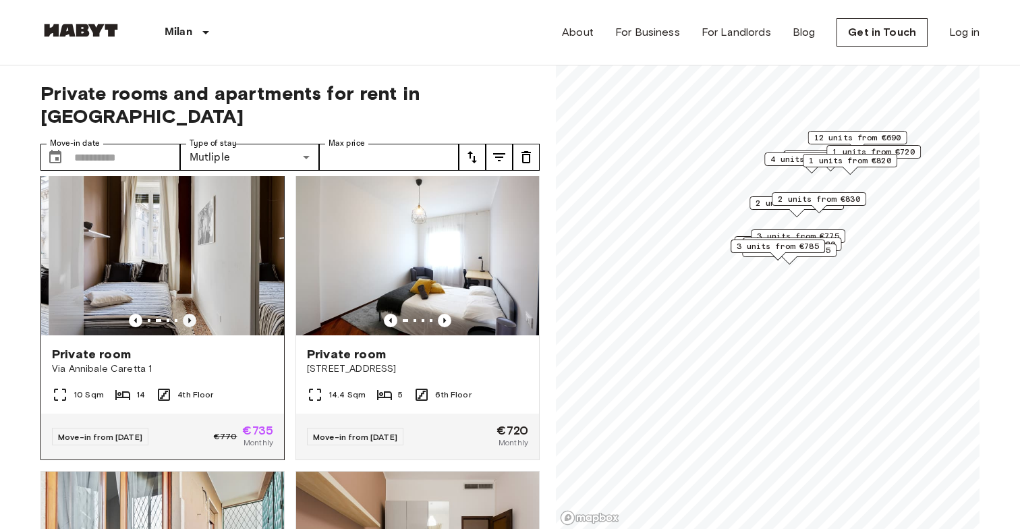
click at [191, 314] on icon "Previous image" at bounding box center [189, 320] width 13 height 13
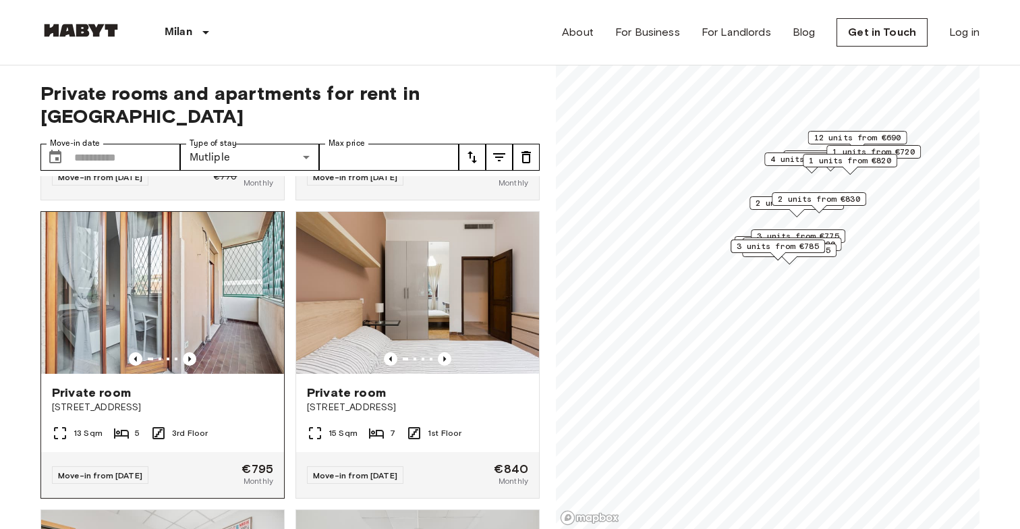
scroll to position [871, 0]
click at [190, 351] on icon "Previous image" at bounding box center [189, 357] width 13 height 13
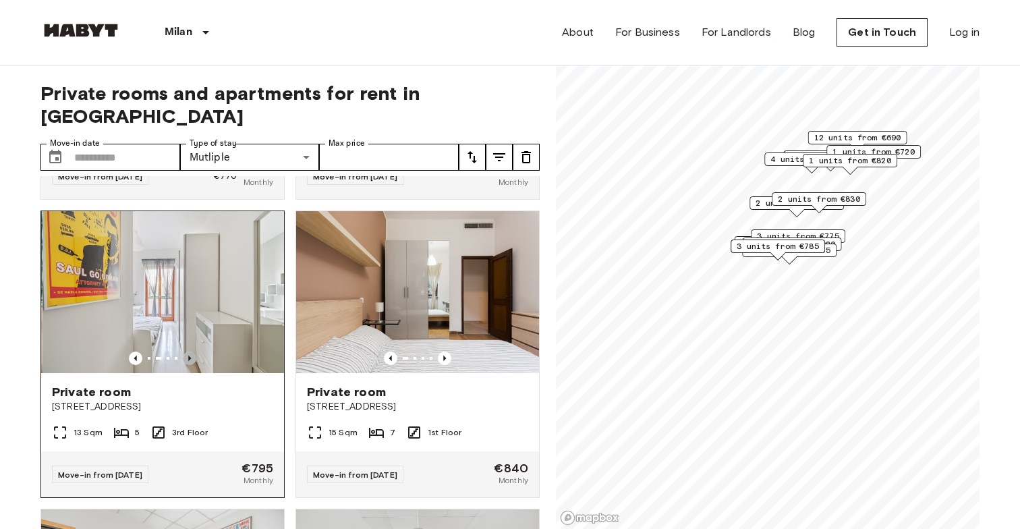
click at [190, 351] on icon "Previous image" at bounding box center [189, 357] width 13 height 13
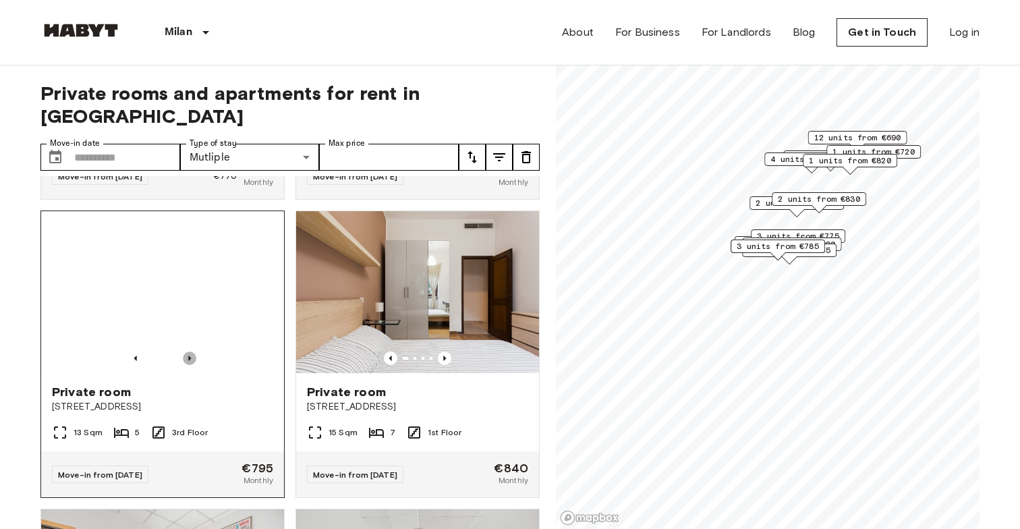
click at [190, 351] on icon "Previous image" at bounding box center [189, 357] width 13 height 13
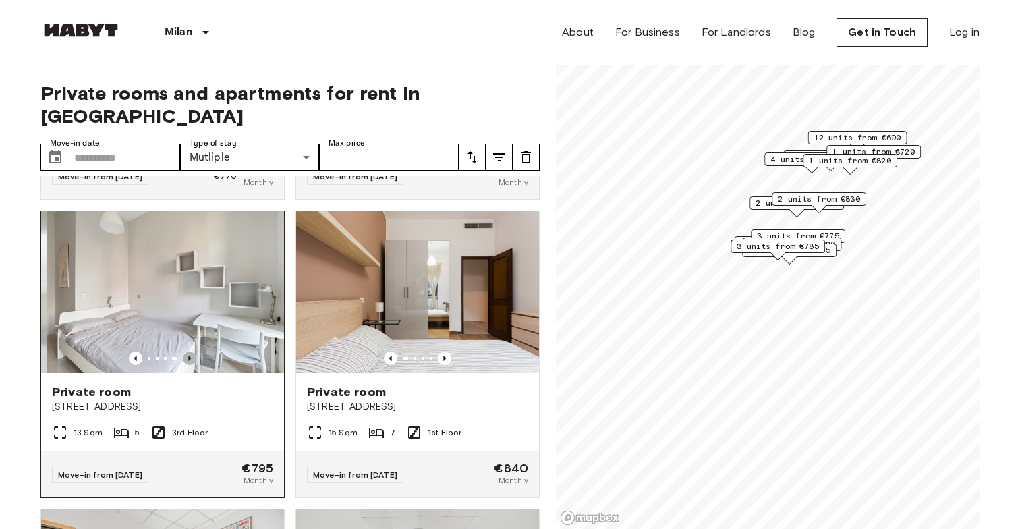
click at [190, 351] on icon "Previous image" at bounding box center [189, 357] width 13 height 13
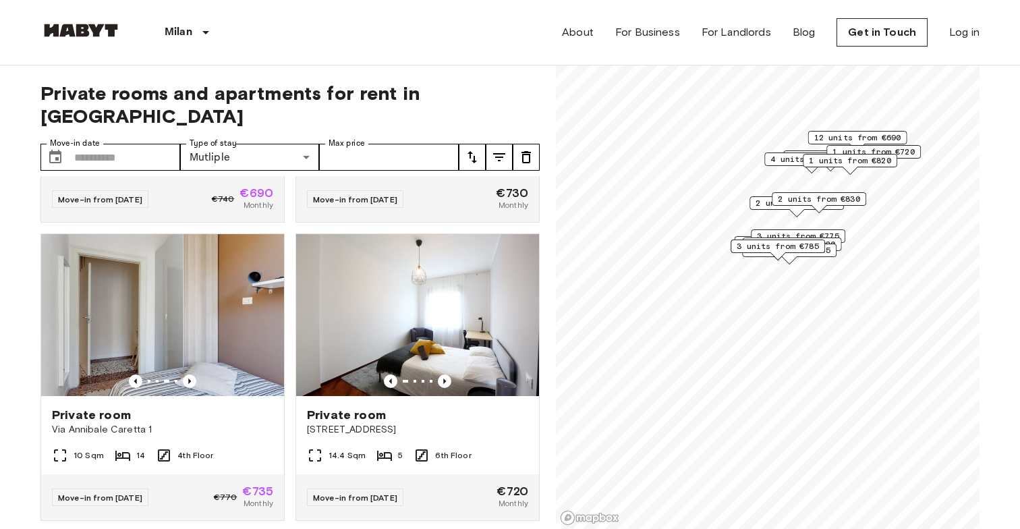
scroll to position [0, 0]
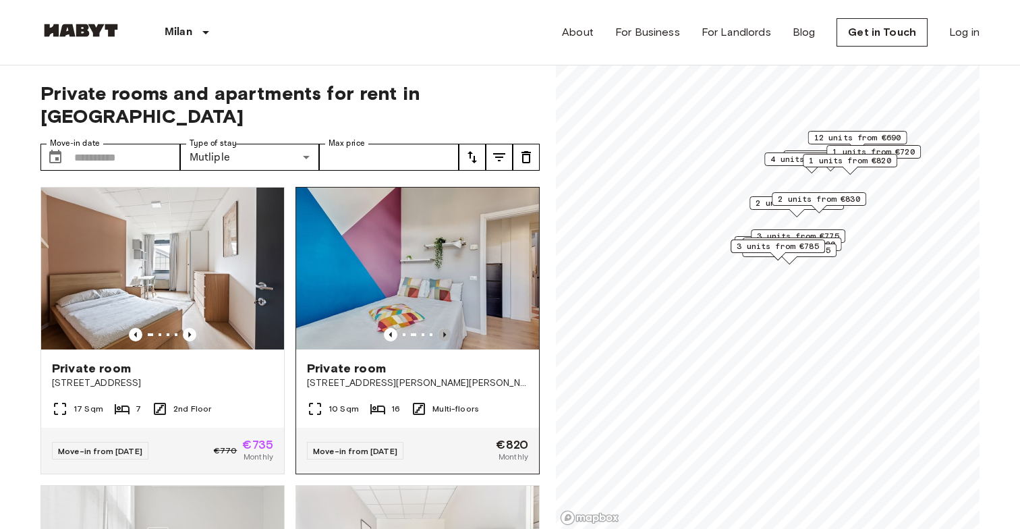
click at [447, 328] on icon "Previous image" at bounding box center [444, 334] width 13 height 13
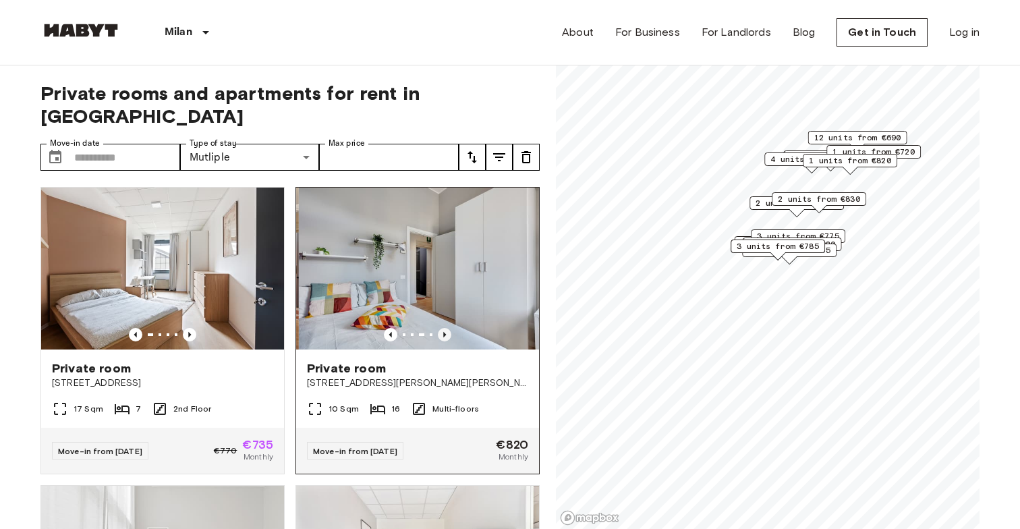
click at [447, 328] on icon "Previous image" at bounding box center [444, 334] width 13 height 13
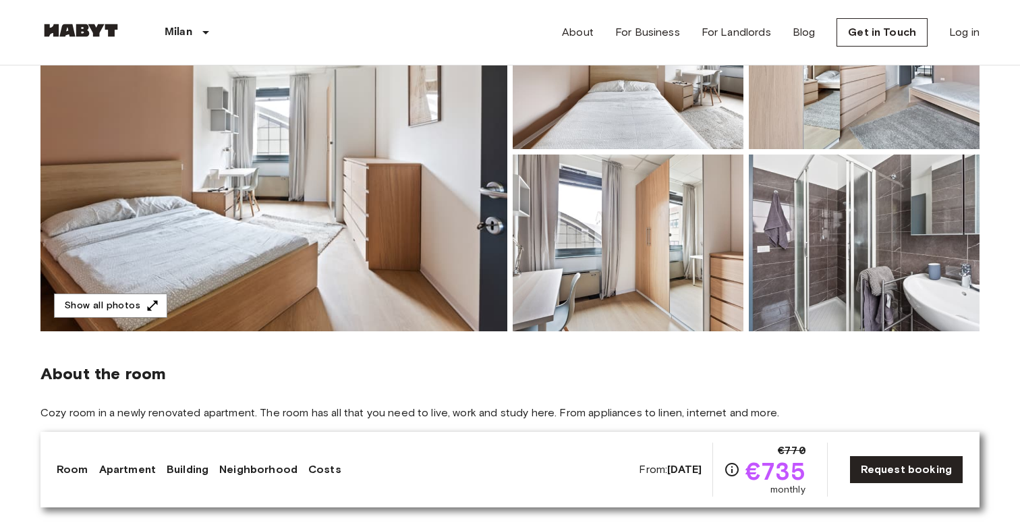
scroll to position [210, 0]
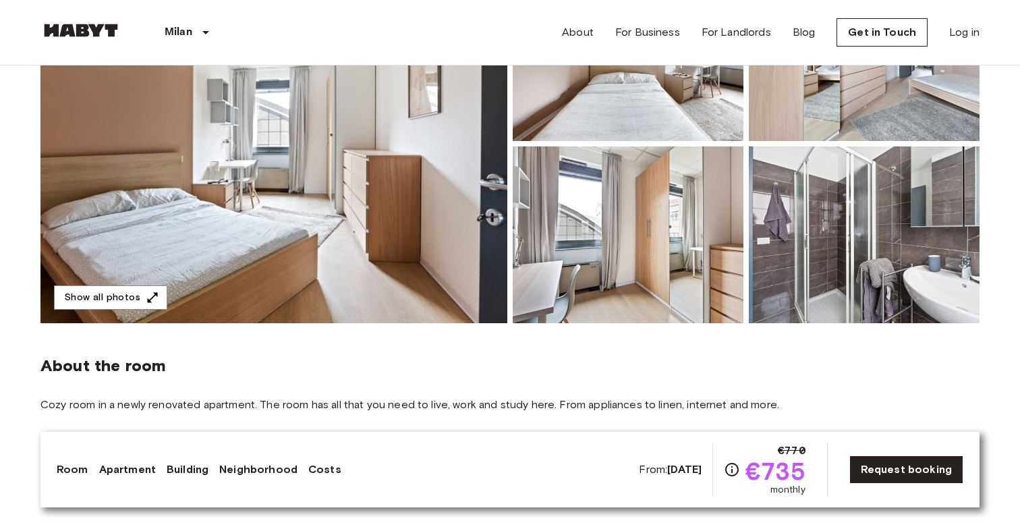
click at [817, 254] on img at bounding box center [864, 234] width 231 height 177
